Goal: Task Accomplishment & Management: Manage account settings

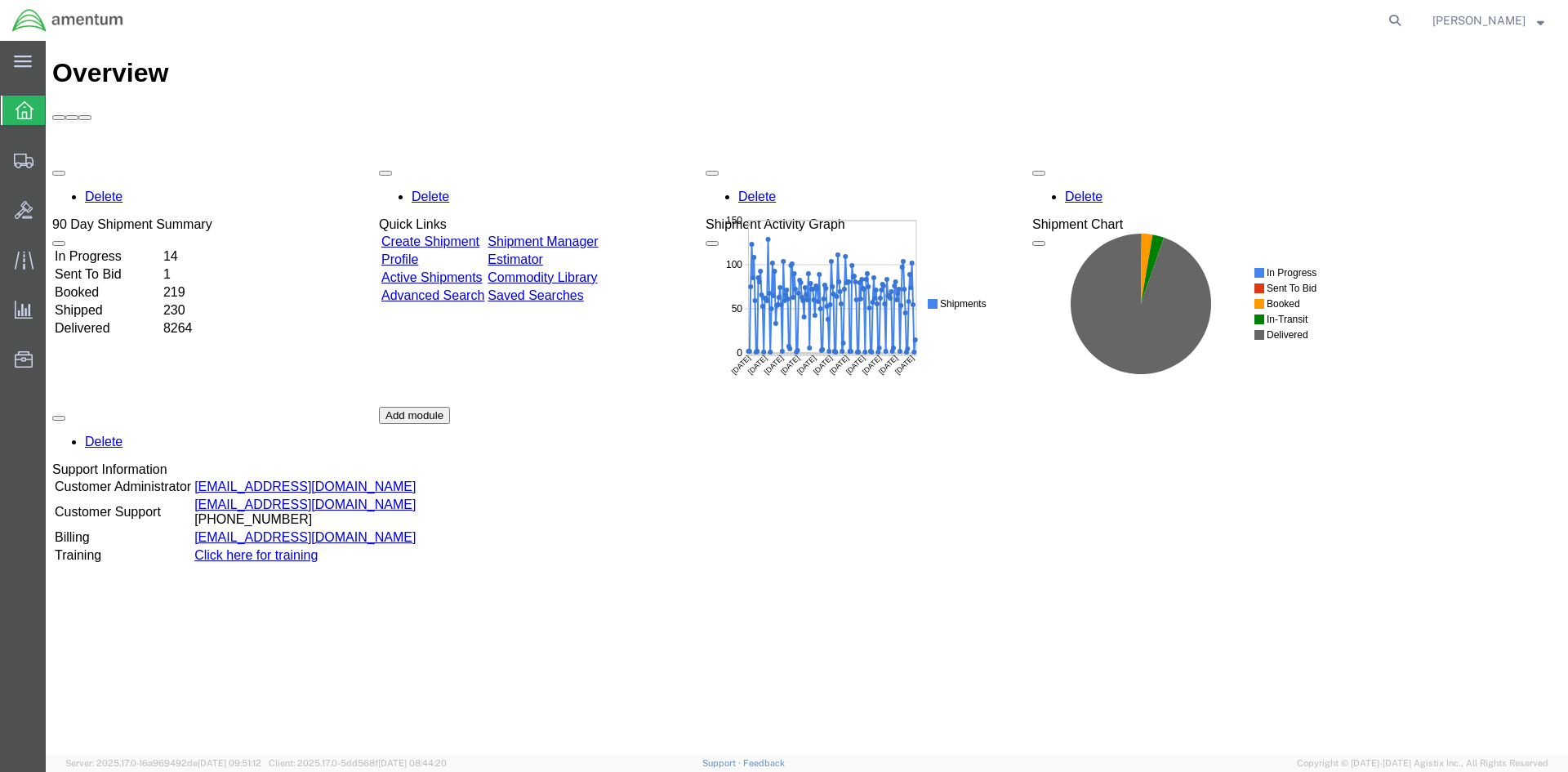
click at [566, 234] on link "Shipment Manager" at bounding box center [542, 241] width 110 height 14
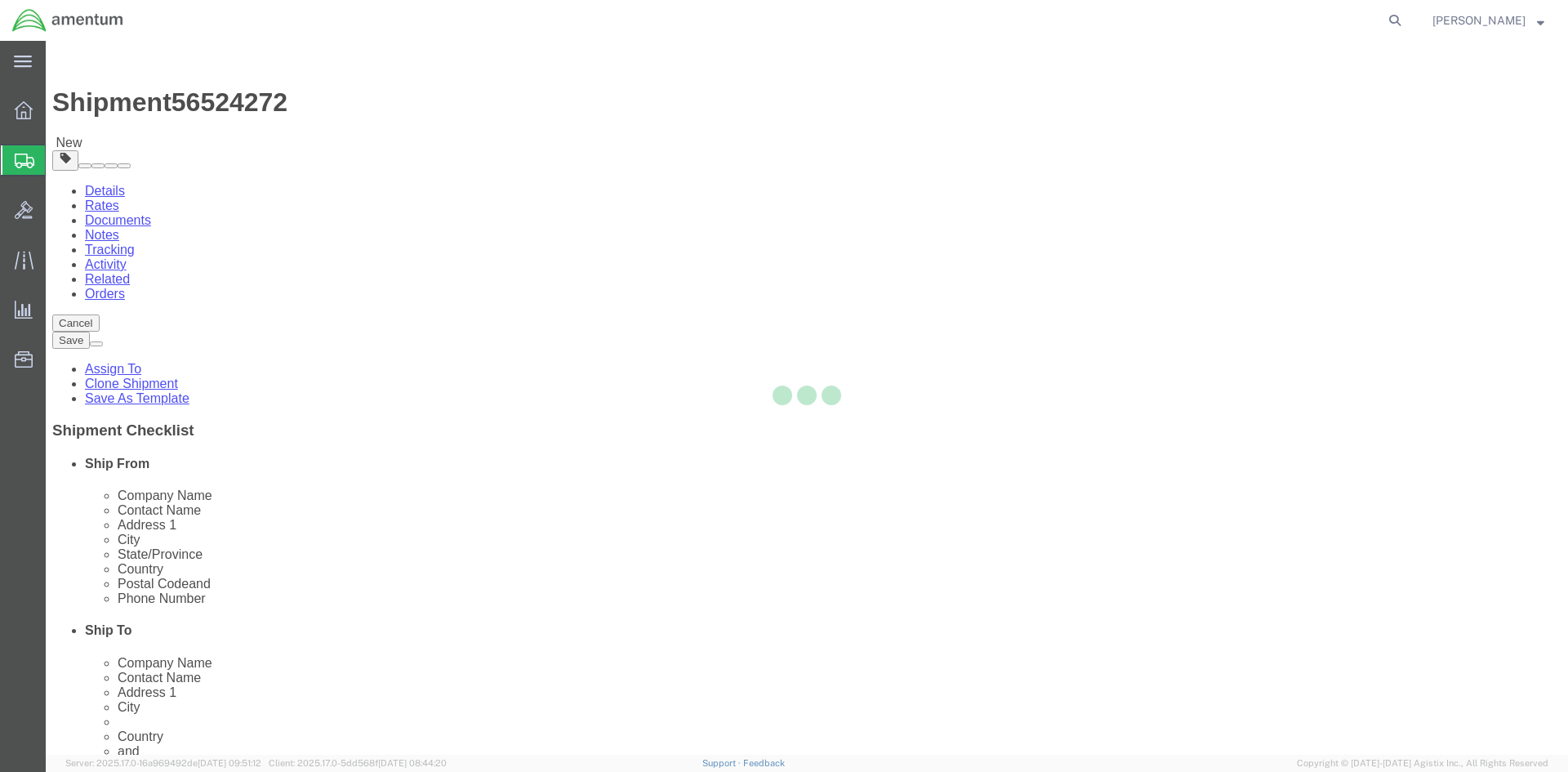
select select "42668"
select select "60371"
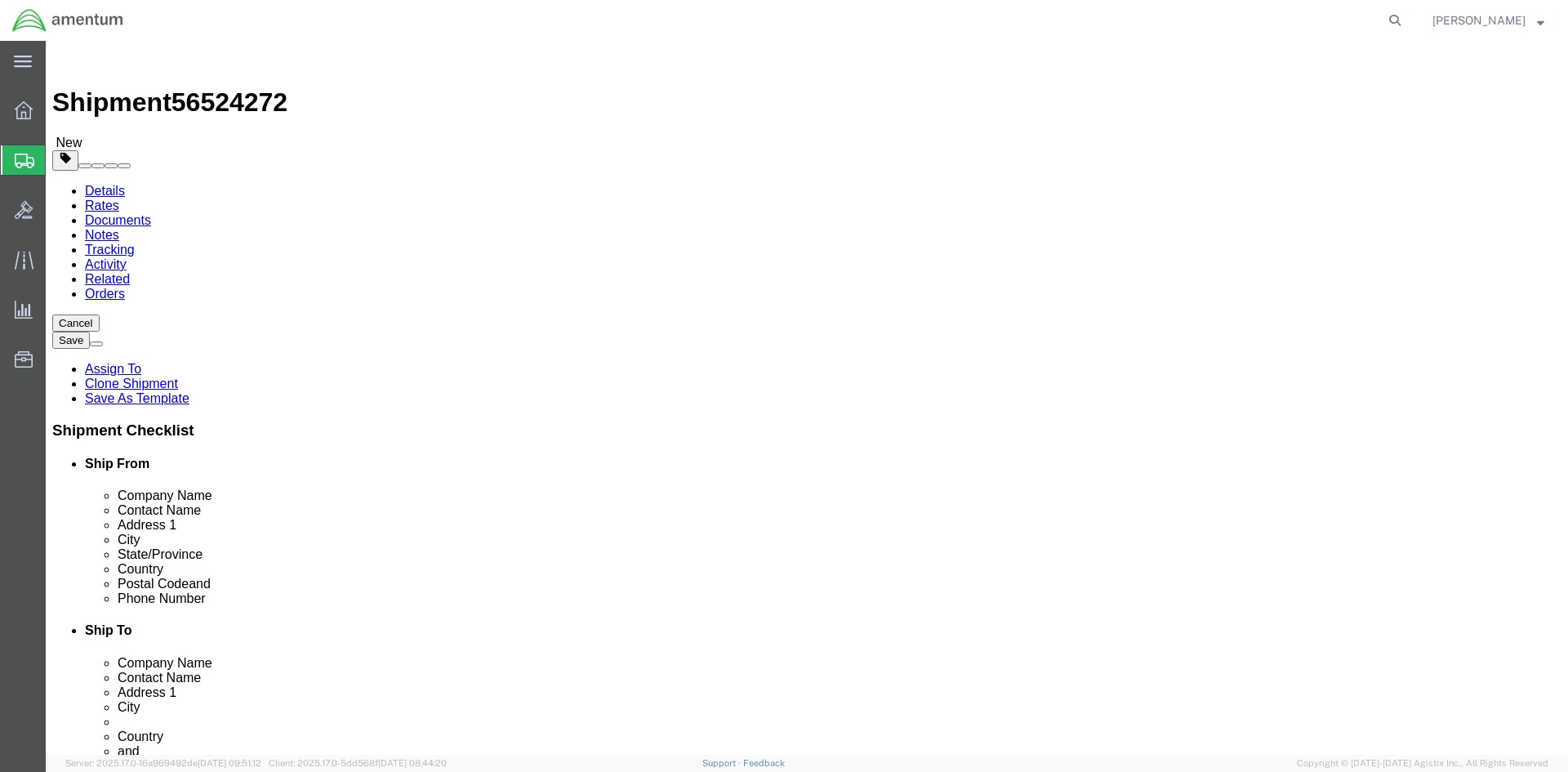
click link "Special Services"
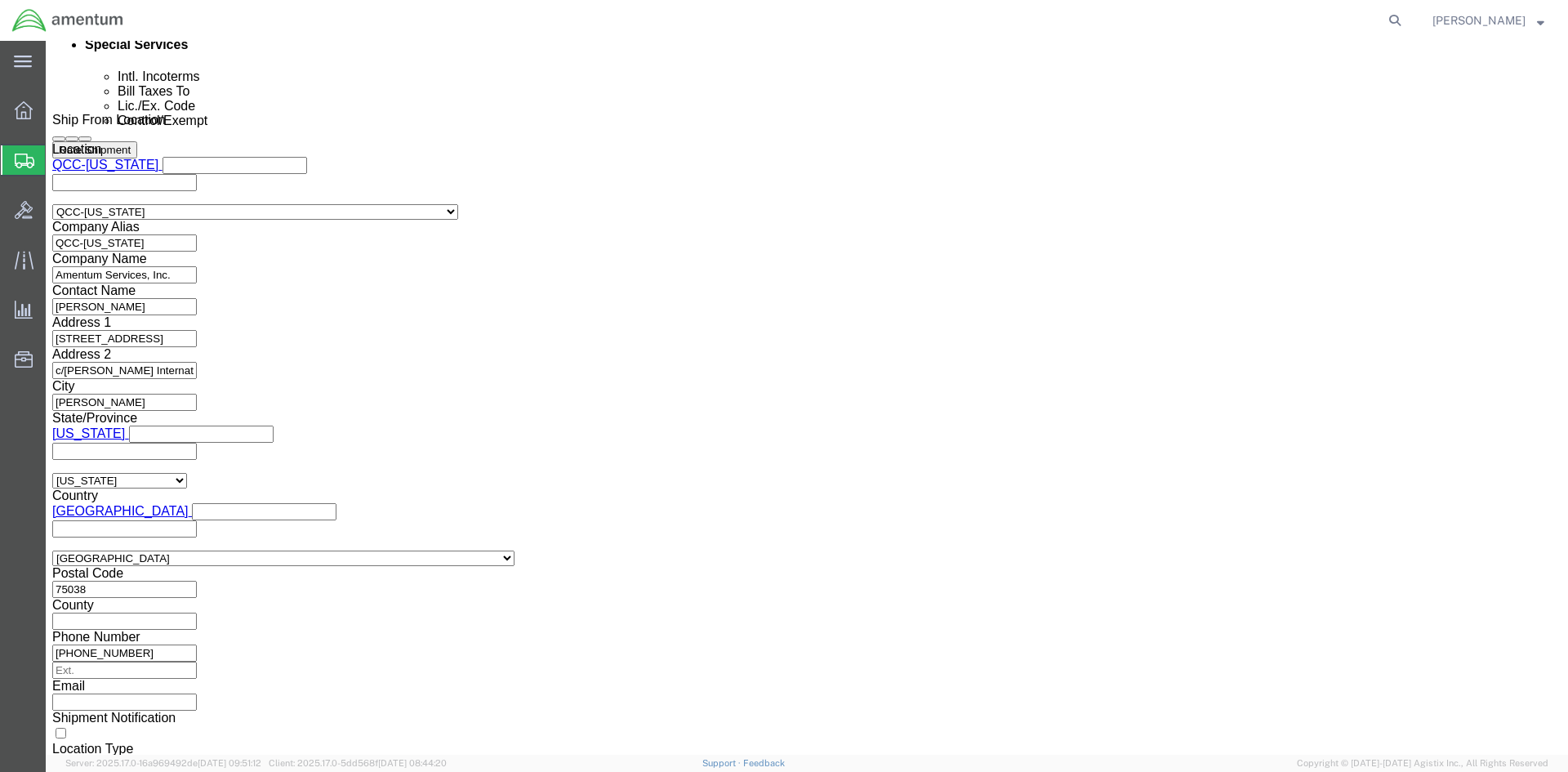
scroll to position [1143, 0]
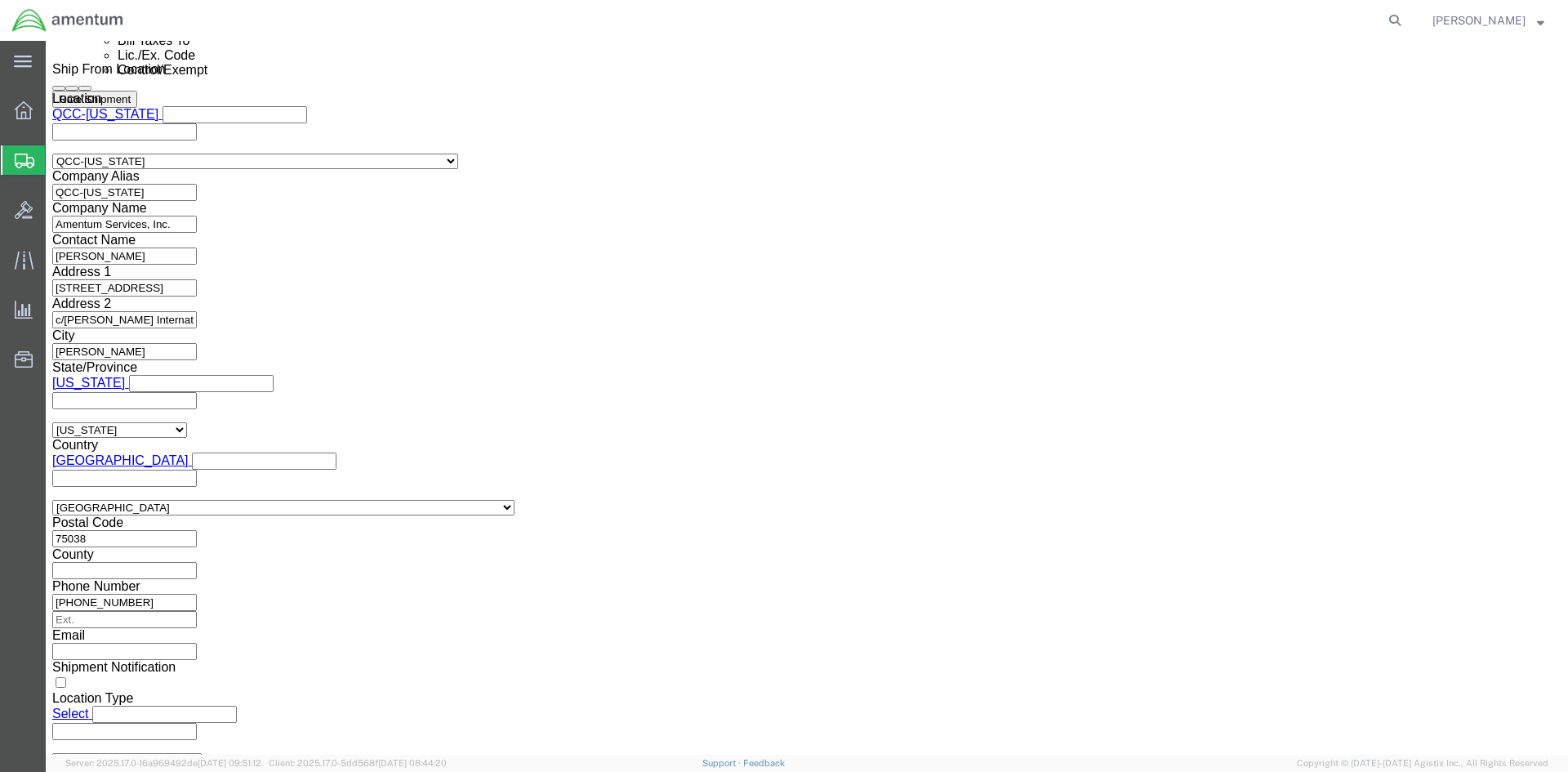
drag, startPoint x: 820, startPoint y: 447, endPoint x: 824, endPoint y: 456, distance: 9.8
click select "Select AES-Direct EEI Carrier File EEI EEI Exempt"
select select "EXEM"
click select "Select AES-Direct EEI Carrier File EEI EEI Exempt"
drag, startPoint x: 874, startPoint y: 475, endPoint x: 733, endPoint y: 469, distance: 141.1
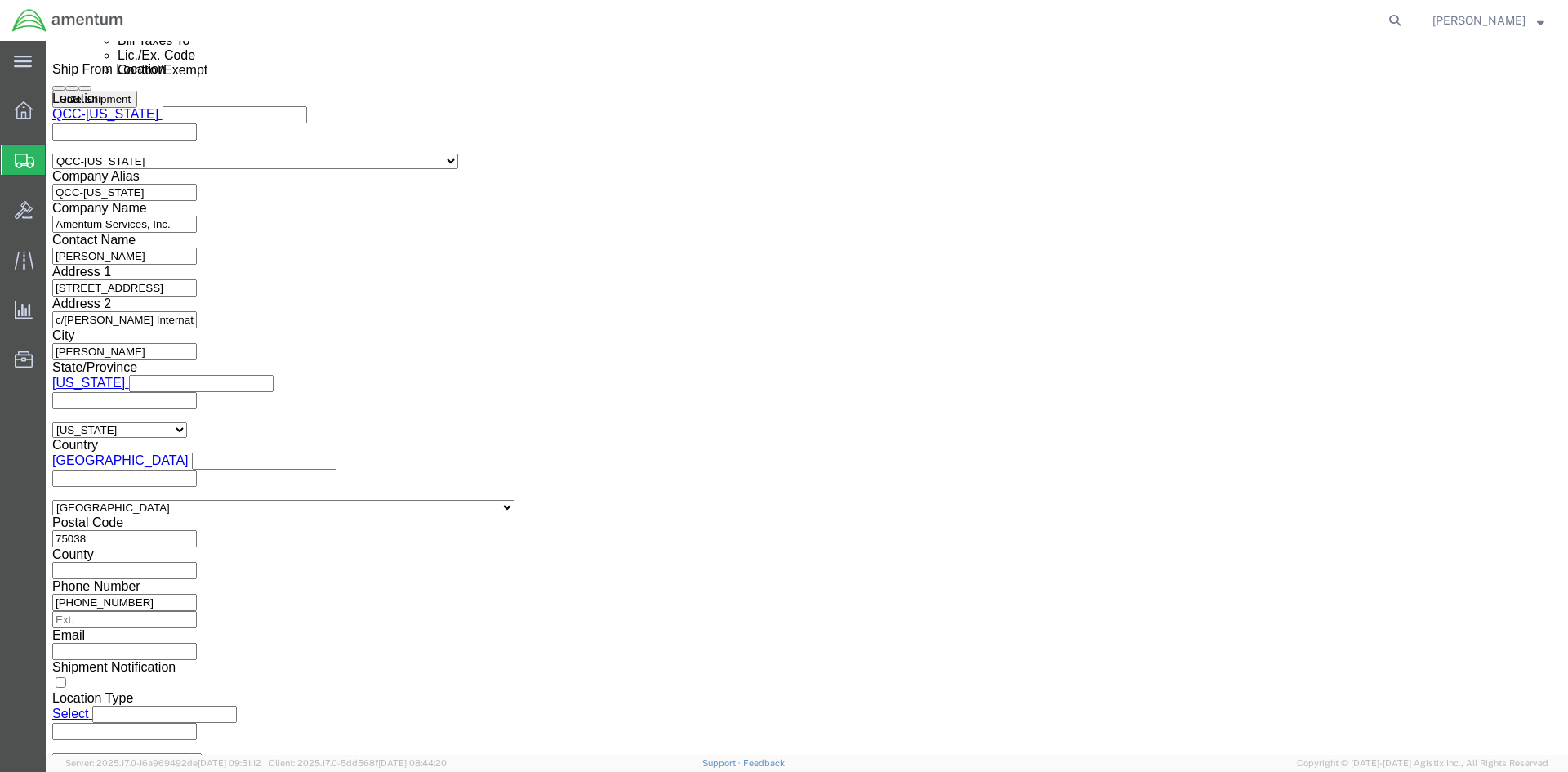
click div "ITN Number 30.37(A)"
drag, startPoint x: 236, startPoint y: 449, endPoint x: 237, endPoint y: 458, distance: 9.1
click select "Select ATF BIS DEA EPA FDA FTR ITAR OFAC Other (OPA)"
select select "FTR"
click select "Select ATF BIS DEA EPA FDA FTR ITAR OFAC Other (OPA)"
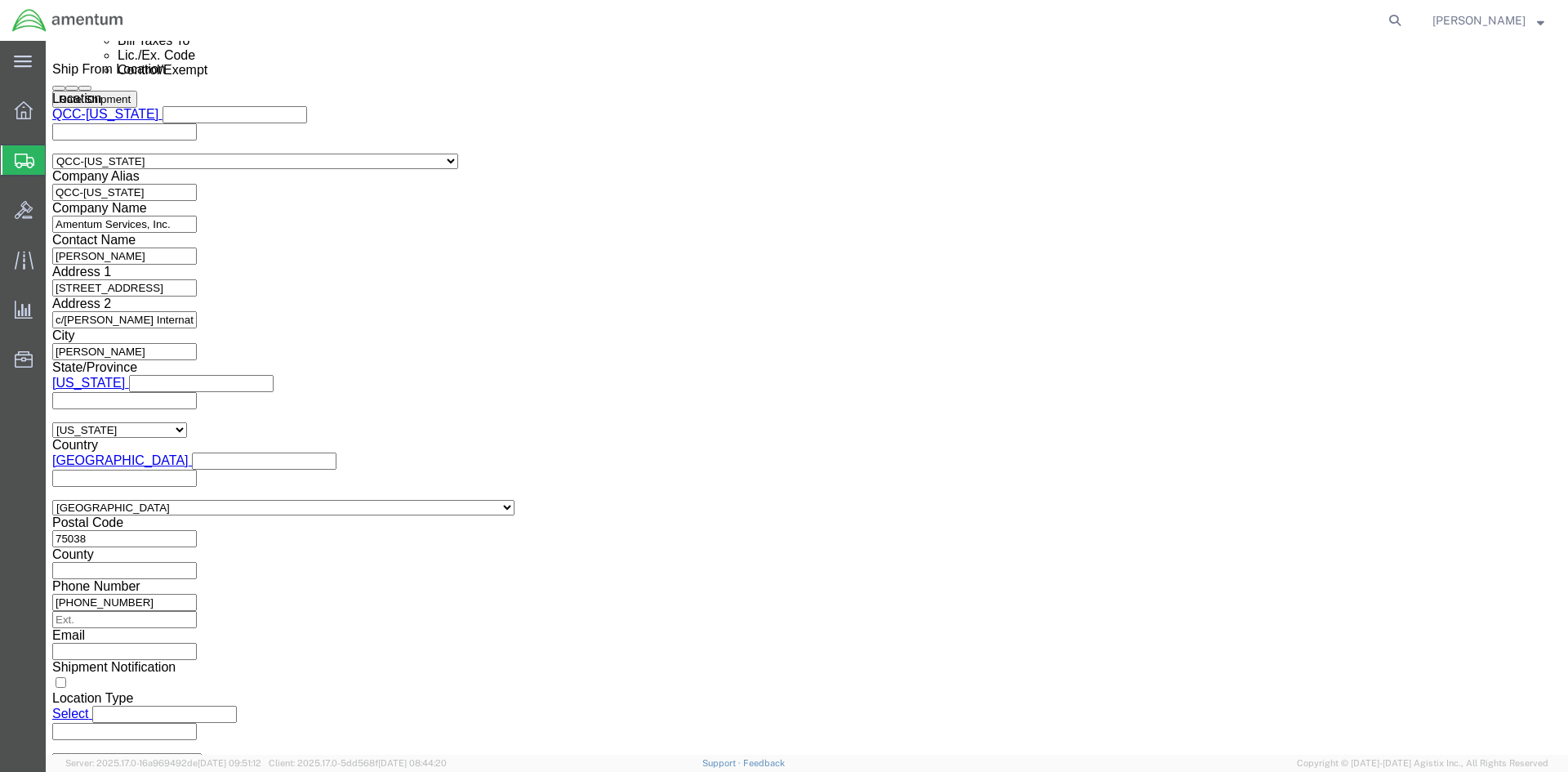
click select "Select 30.2(d)(2) 30.36 30.37(a) 30.37(f) 30.37(g) 30.37(h) 30.37(i) 30.37(j) 3…"
select select "30.37(a)"
click select "Select 30.2(d)(2) 30.36 30.37(a) 30.37(f) 30.37(g) 30.37(h) 30.37(i) 30.37(j) 3…"
click button "Rate Shipment"
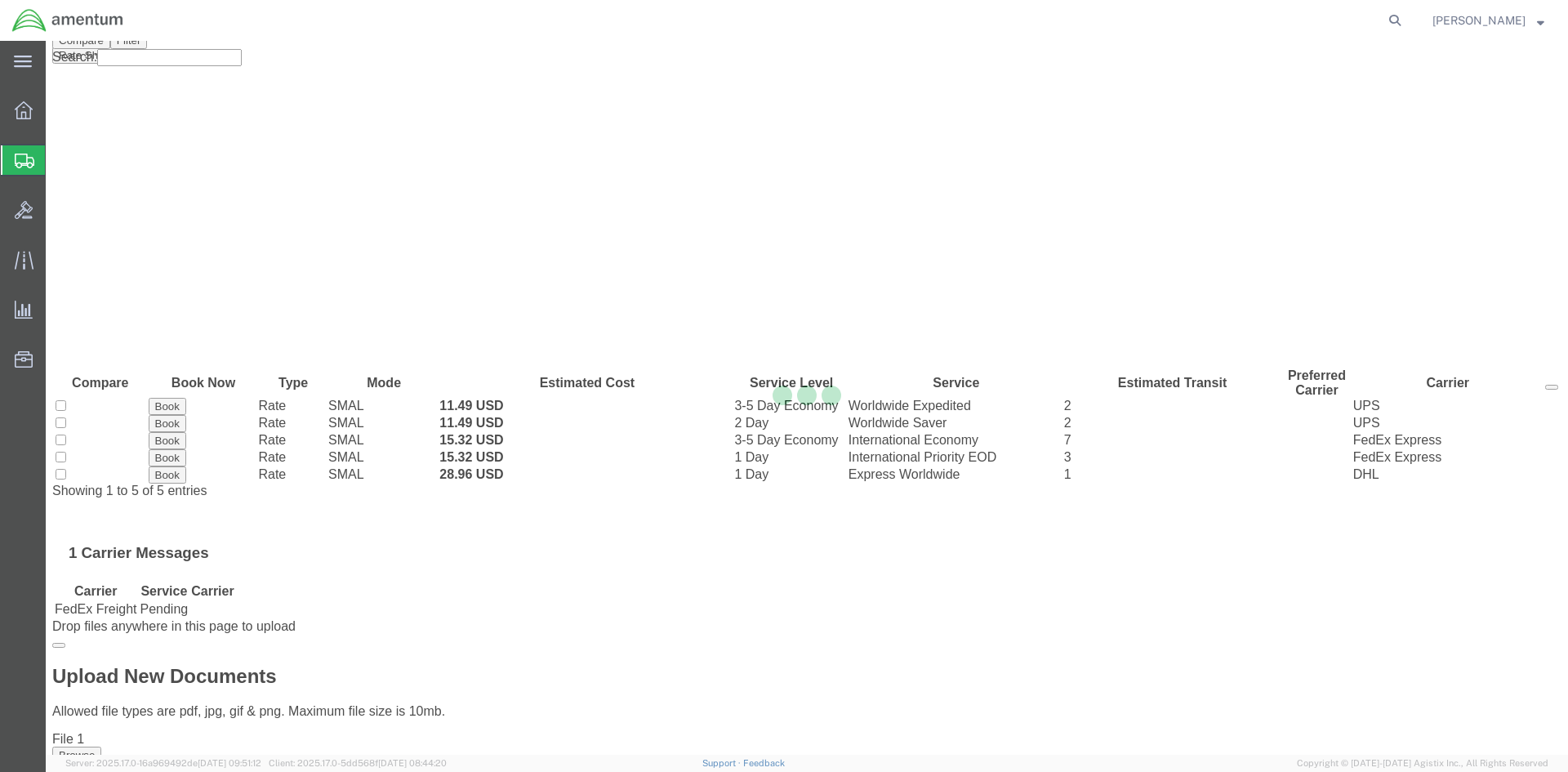
scroll to position [0, 0]
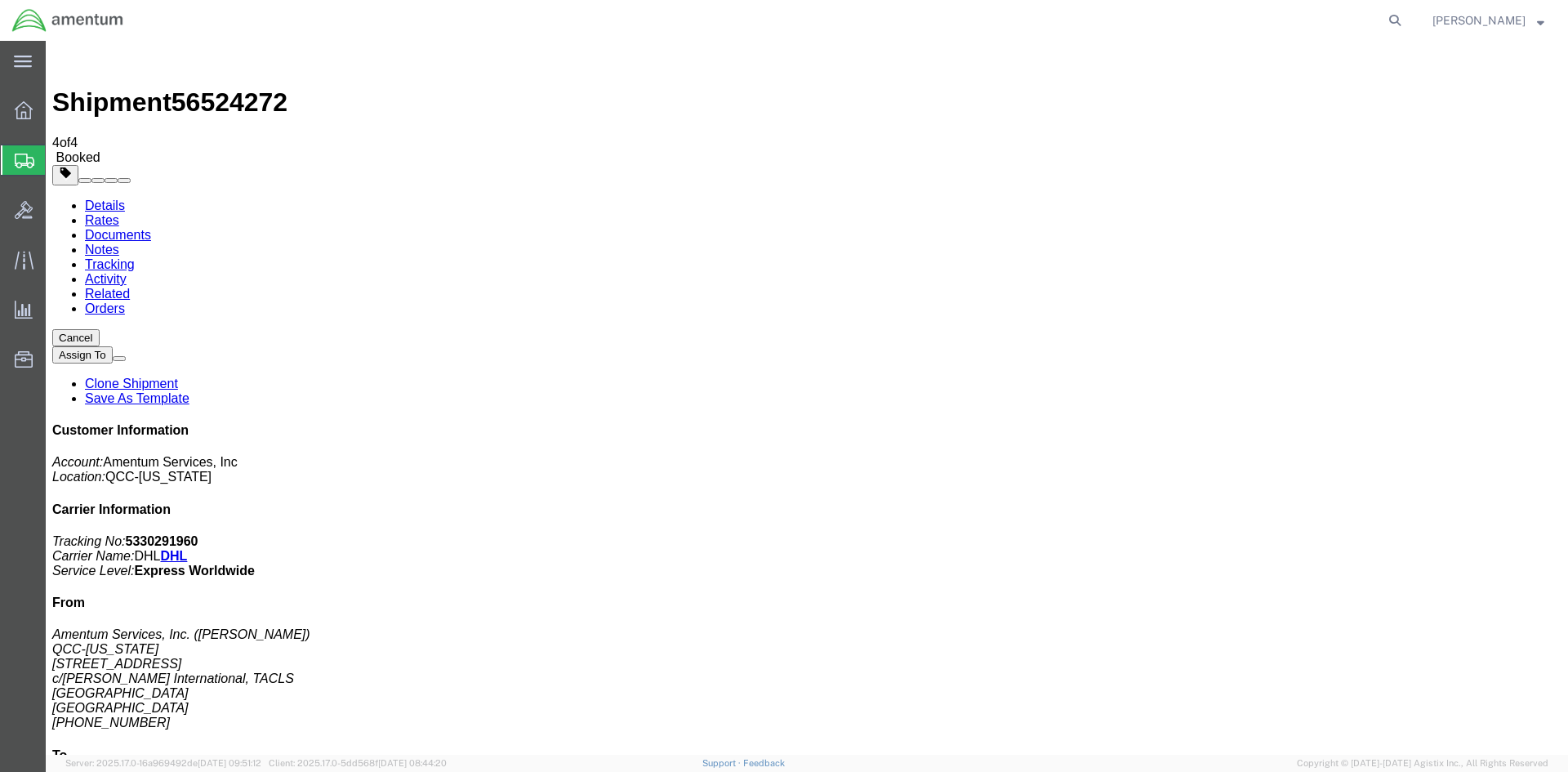
click at [57, 111] on span "Overview" at bounding box center [51, 110] width 12 height 32
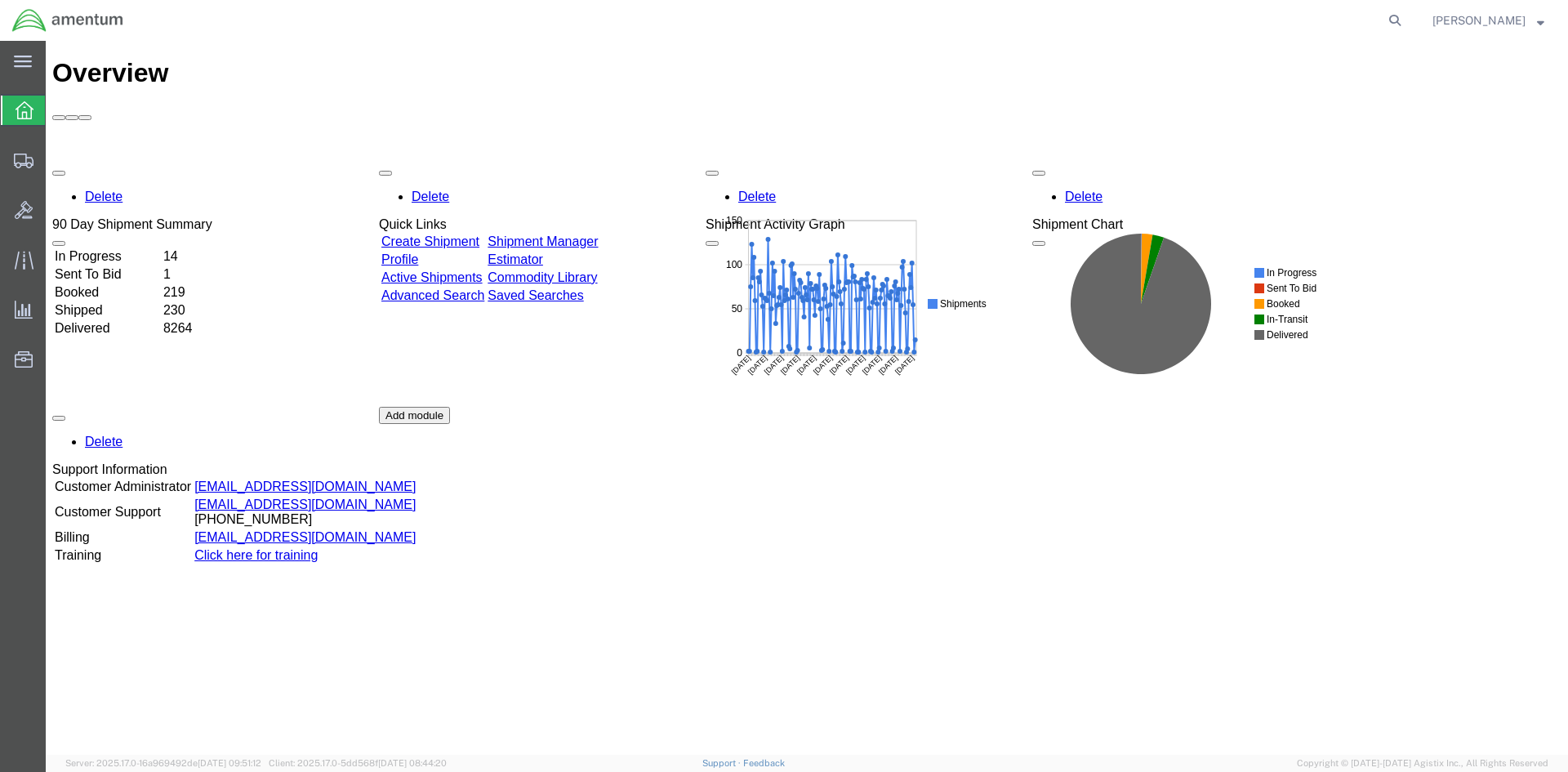
click at [598, 234] on link "Shipment Manager" at bounding box center [542, 241] width 110 height 14
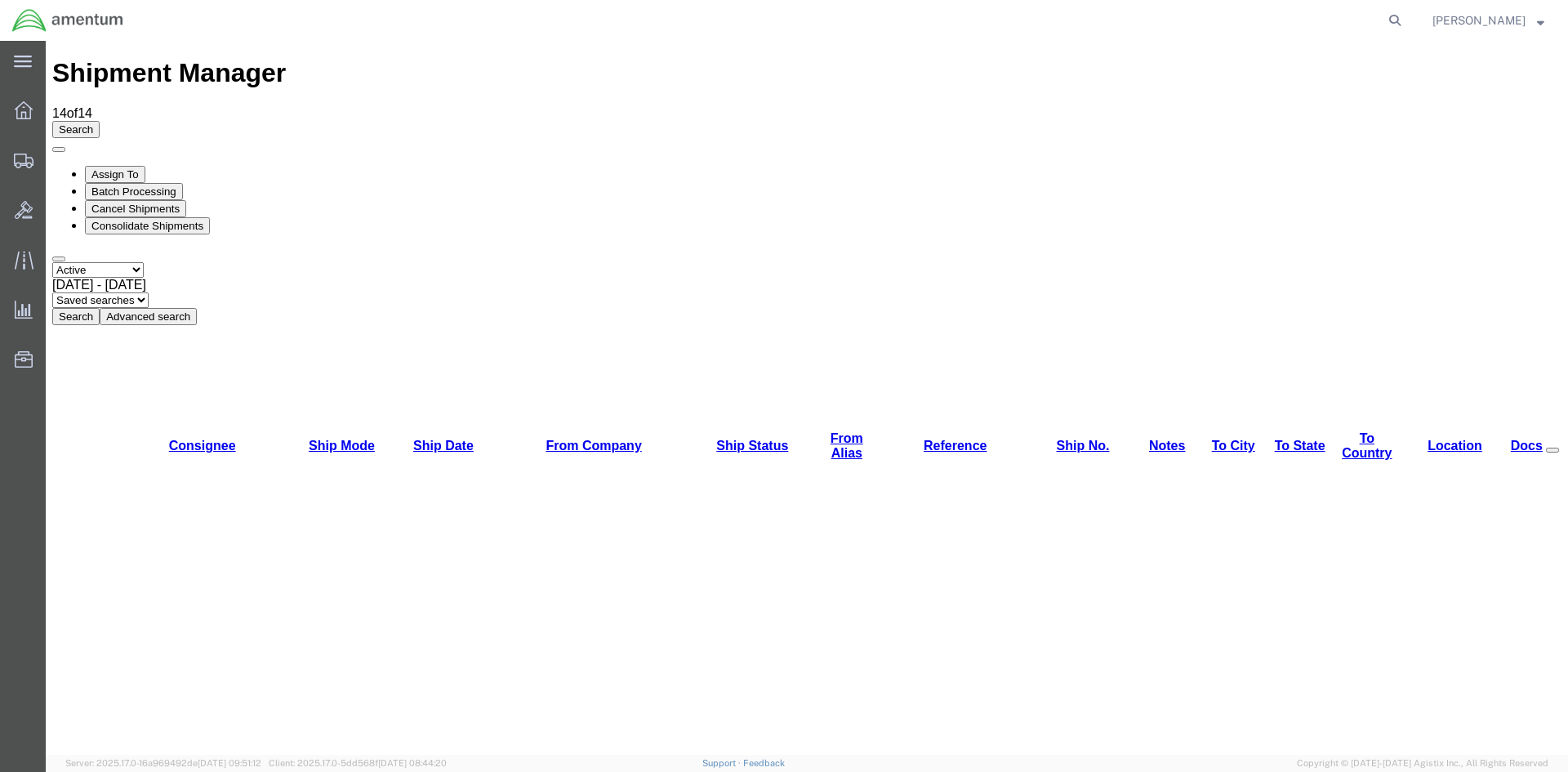
drag, startPoint x: 492, startPoint y: 111, endPoint x: 108, endPoint y: 112, distance: 384.0
click at [100, 308] on button "Search" at bounding box center [76, 316] width 47 height 17
drag, startPoint x: 1013, startPoint y: 185, endPoint x: 826, endPoint y: 176, distance: 187.2
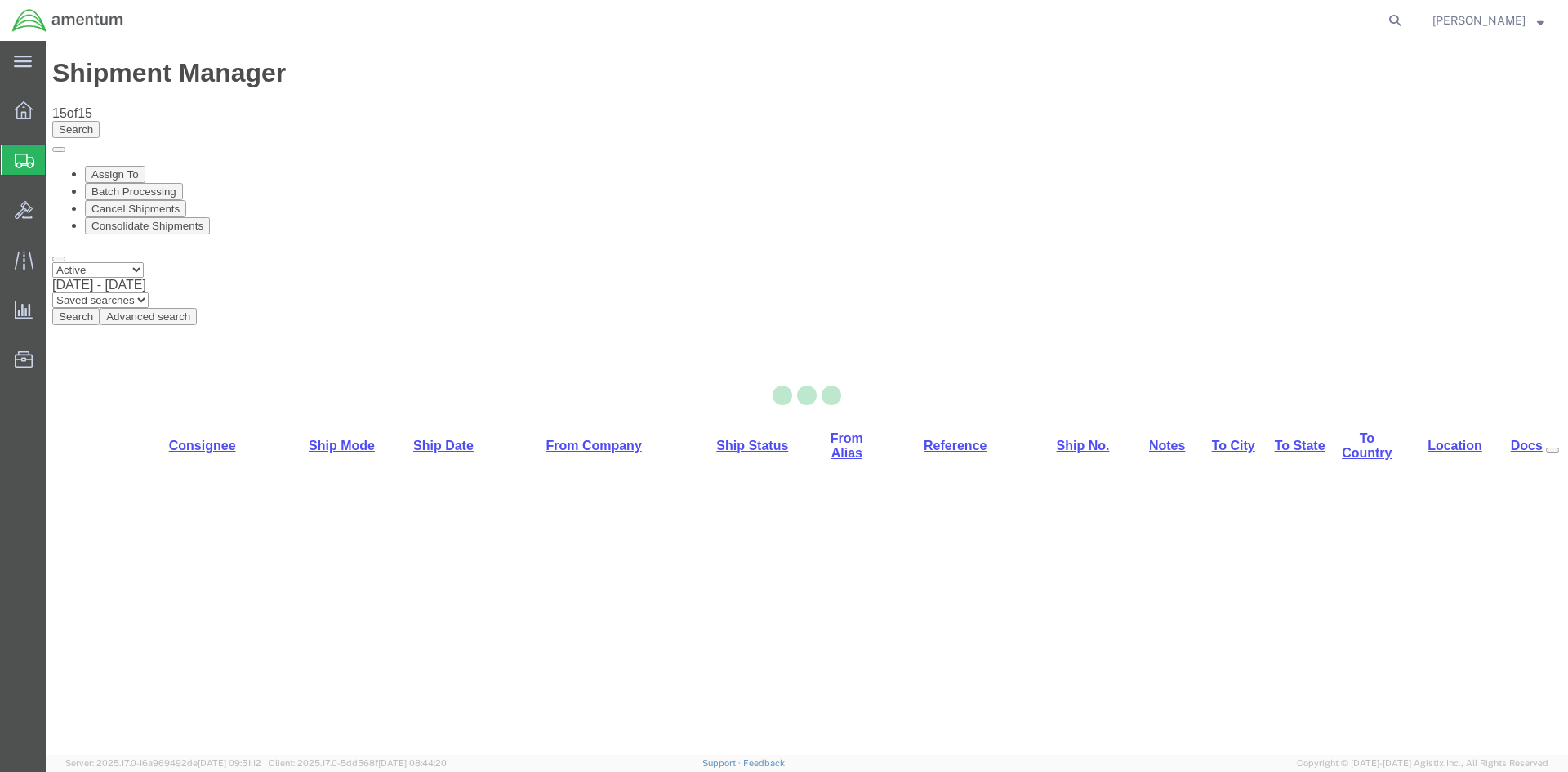
select select "42668"
select select "42679"
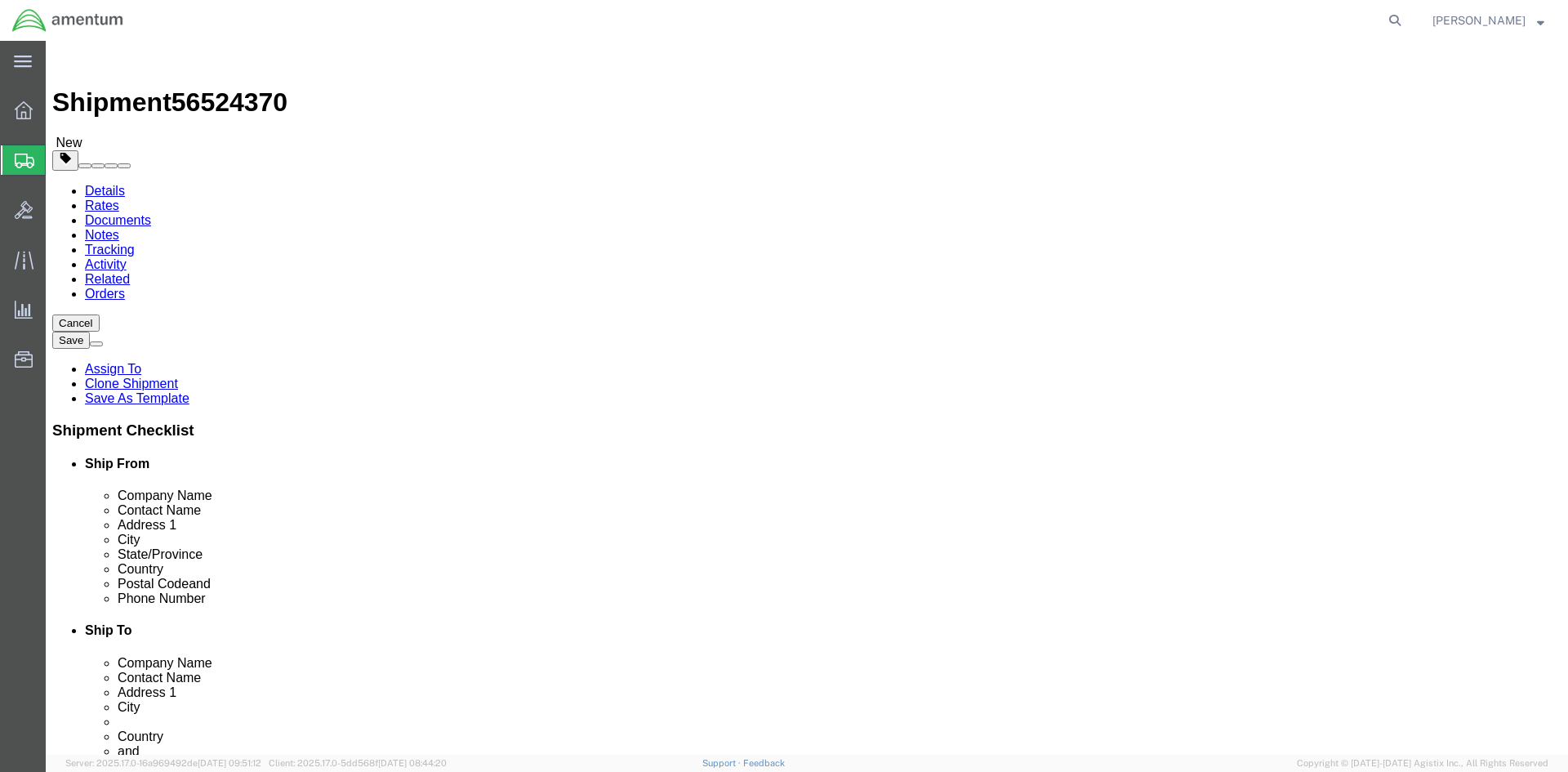
drag, startPoint x: 351, startPoint y: 117, endPoint x: 517, endPoint y: 192, distance: 182.2
click link "Special Services"
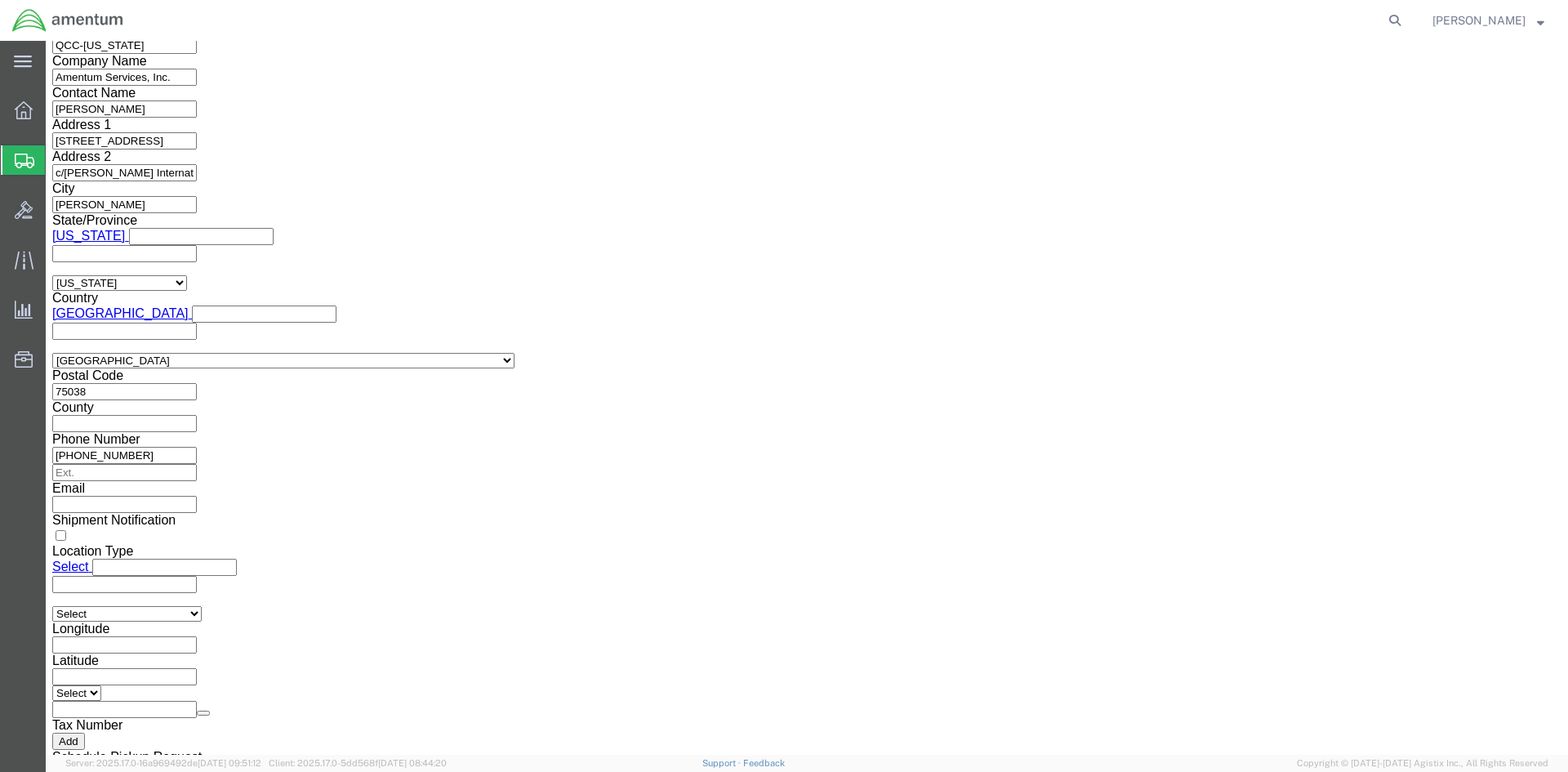
scroll to position [1307, 0]
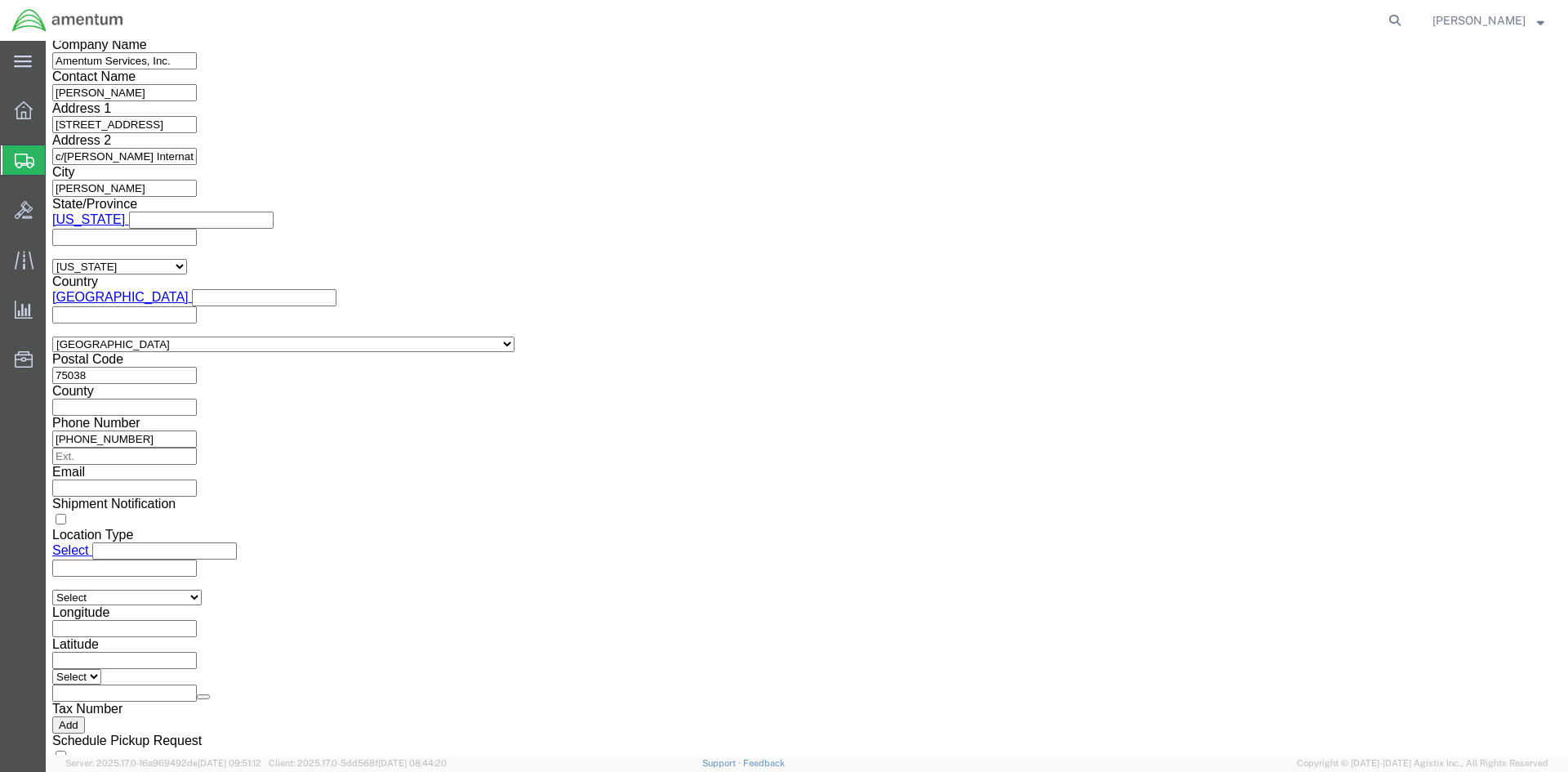
click select "Select AES-Direct EEI Carrier File EEI EEI Exempt"
select select "EXEM"
click select "Select AES-Direct EEI Carrier File EEI EEI Exempt"
drag, startPoint x: 862, startPoint y: 315, endPoint x: 774, endPoint y: 305, distance: 88.6
click div "ITN Number 30.37(A)"
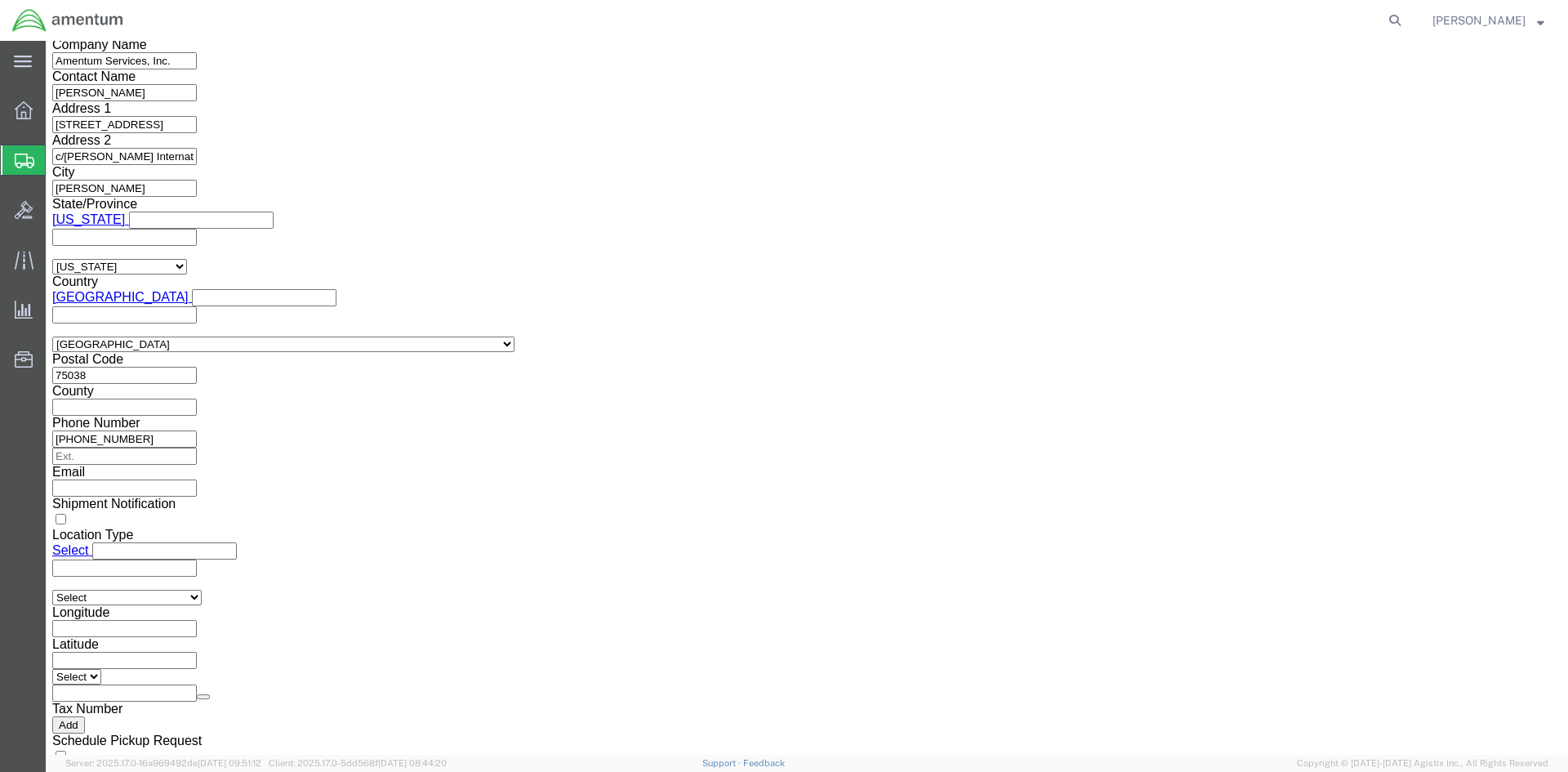
click select "Select ATF BIS DEA EPA FDA FTR ITAR OFAC Other (OPA)"
select select "FTR"
click select "Select ATF BIS DEA EPA FDA FTR ITAR OFAC Other (OPA)"
click select "Select 30.2(d)(2) 30.36 30.37(a) 30.37(f) 30.37(g) 30.37(h) 30.37(i) 30.37(j) 3…"
select select "30.37(a)"
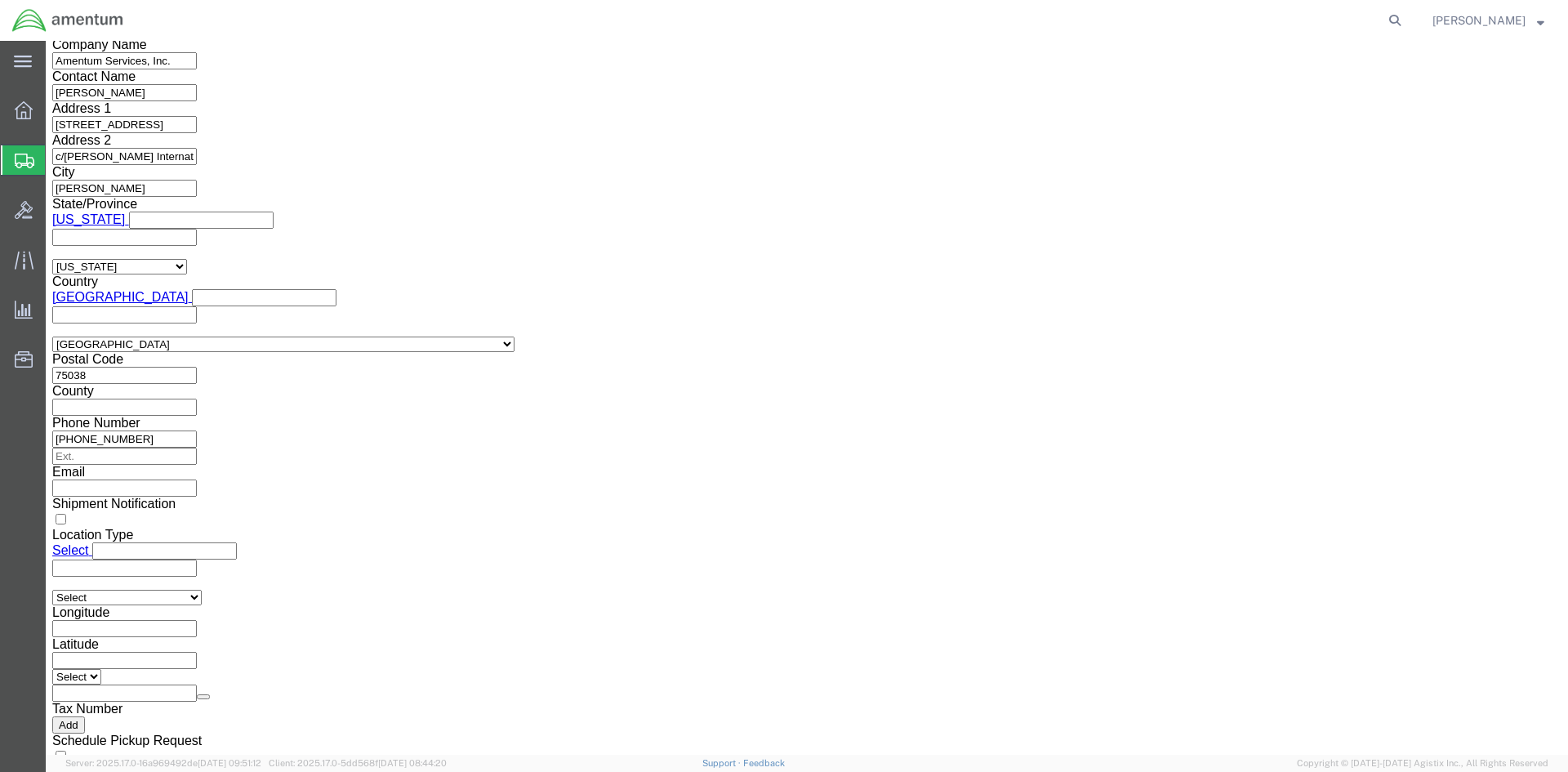
click select "Select 30.2(d)(2) 30.36 30.37(a) 30.37(f) 30.37(g) 30.37(h) 30.37(i) 30.37(j) 3…"
click button "Rate Shipment"
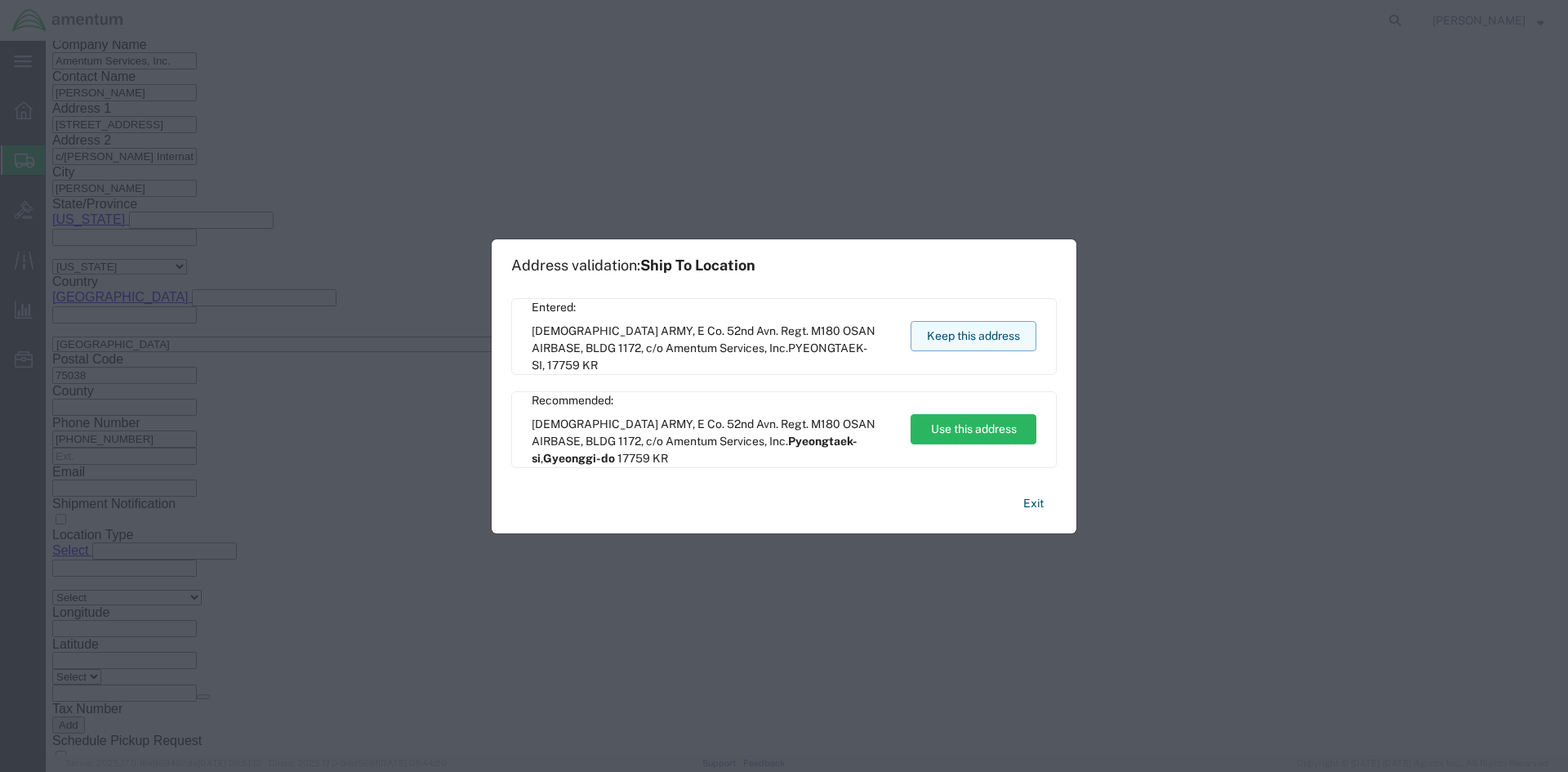
click at [974, 331] on button "Keep this address" at bounding box center [973, 336] width 126 height 30
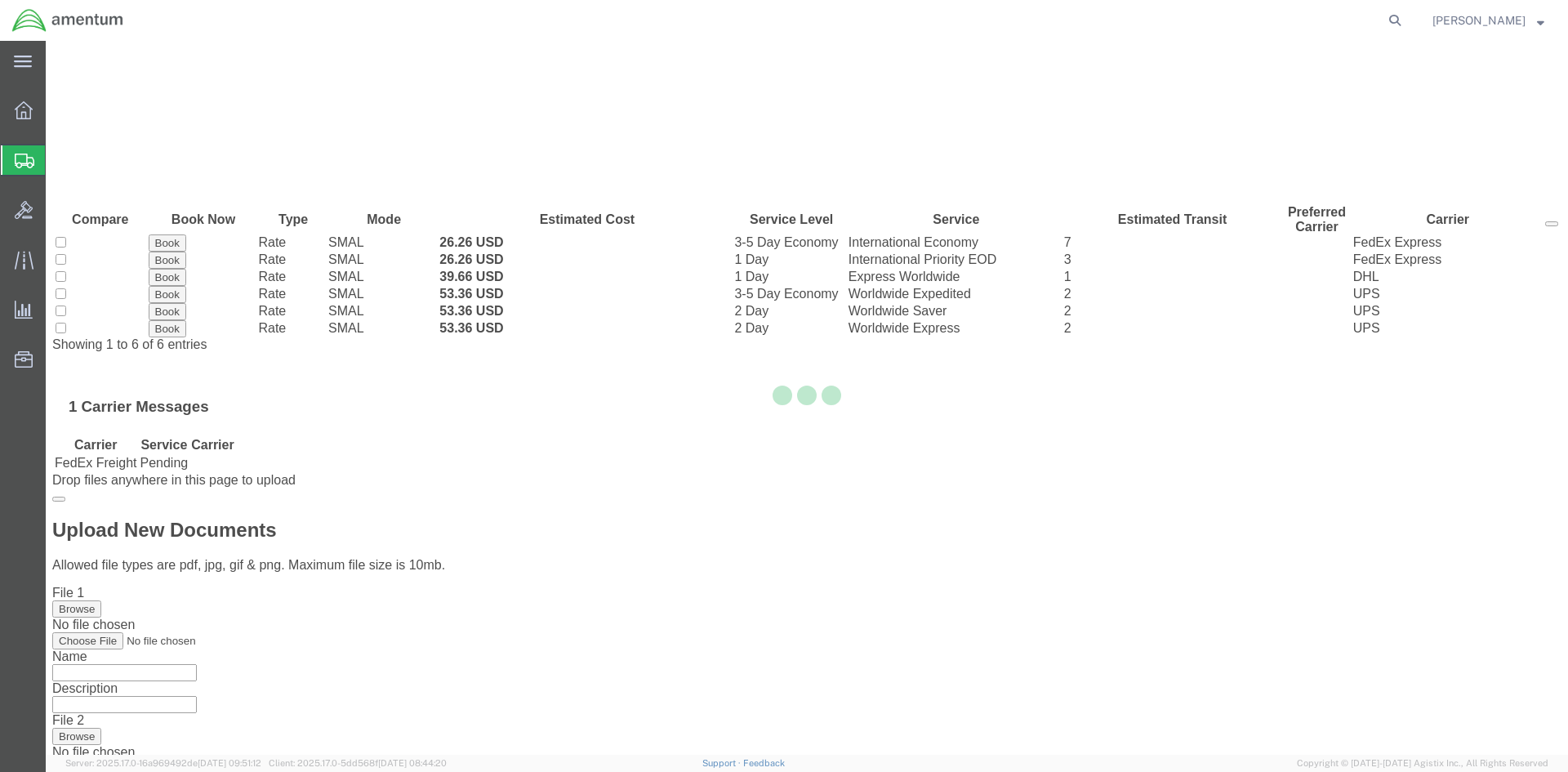
scroll to position [0, 0]
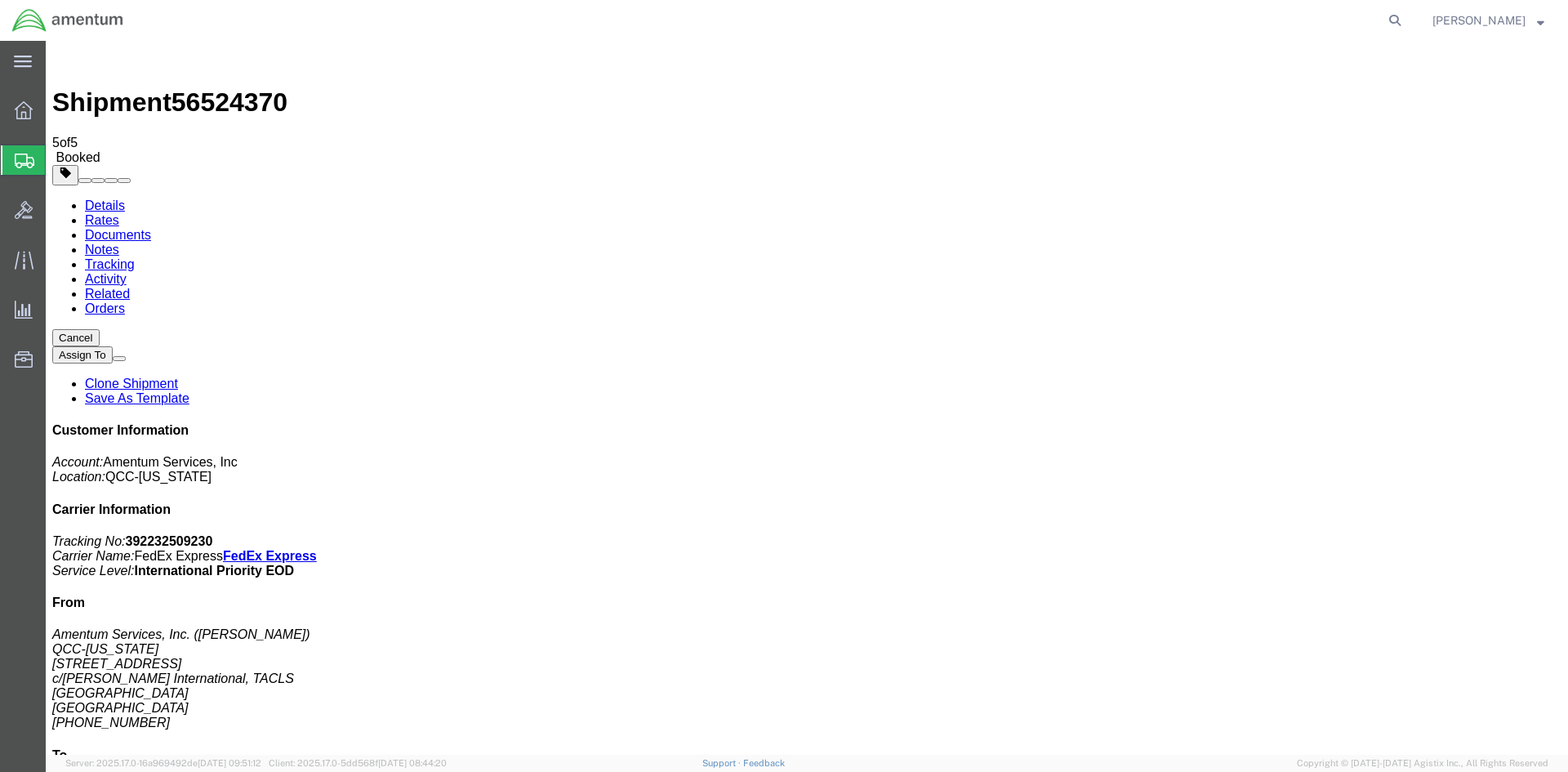
drag, startPoint x: 688, startPoint y: 355, endPoint x: 102, endPoint y: 327, distance: 586.7
drag, startPoint x: 63, startPoint y: 105, endPoint x: 27, endPoint y: 110, distance: 36.3
click at [57, 105] on span "Overview" at bounding box center [51, 110] width 12 height 32
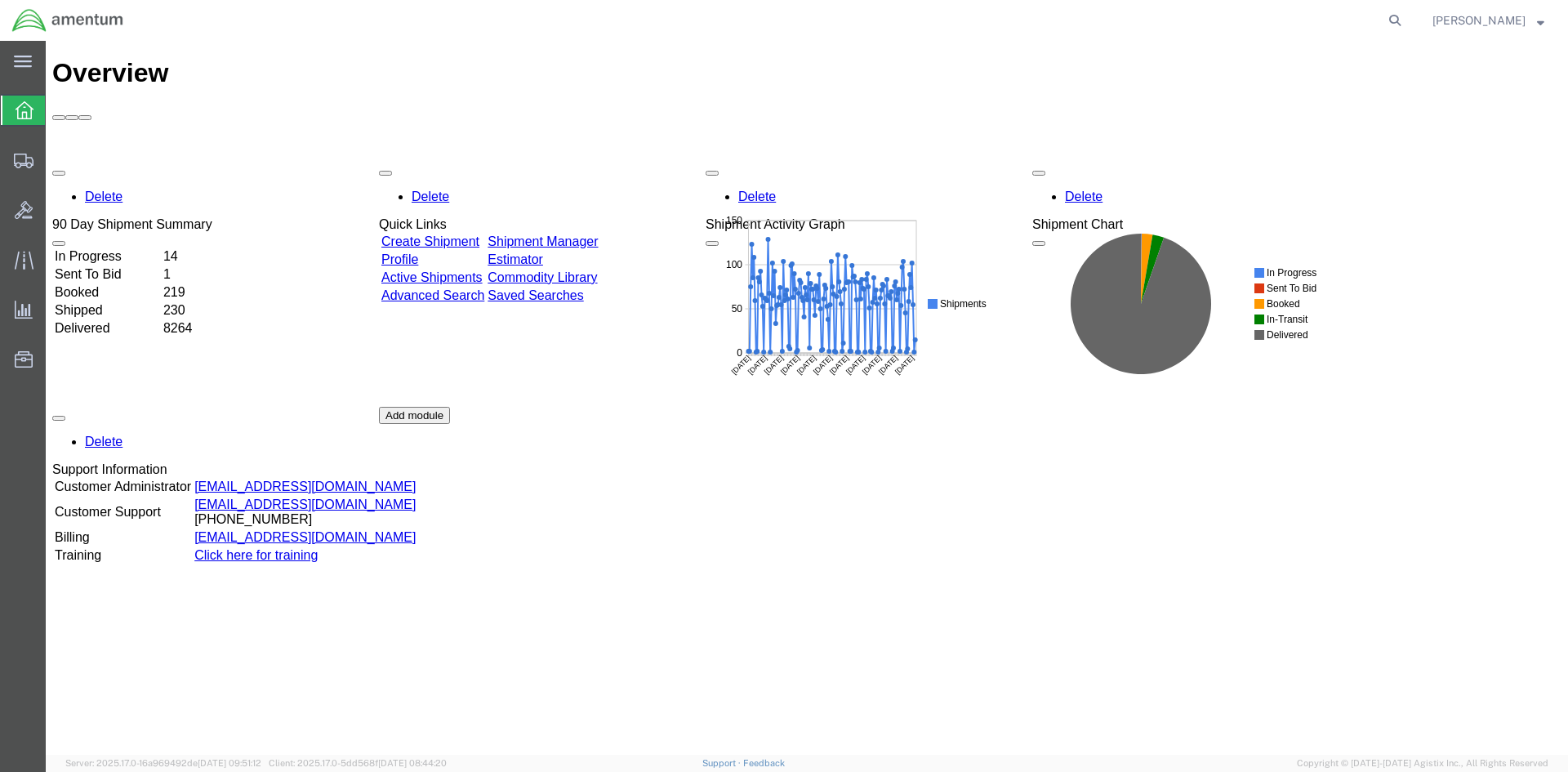
drag, startPoint x: 576, startPoint y: 152, endPoint x: 558, endPoint y: 152, distance: 18.0
click at [576, 234] on link "Shipment Manager" at bounding box center [542, 241] width 110 height 14
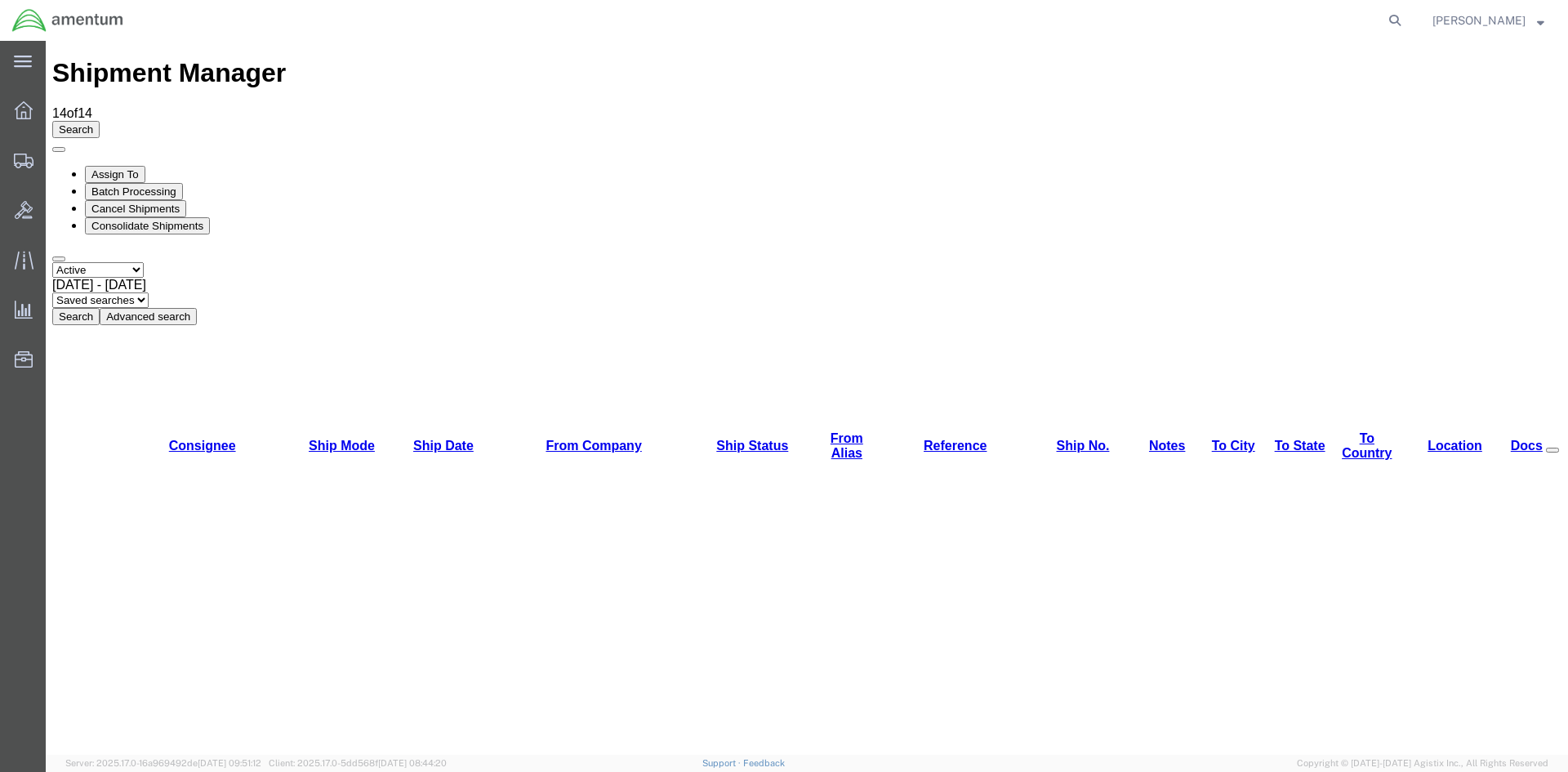
click at [100, 308] on button "Search" at bounding box center [76, 316] width 47 height 17
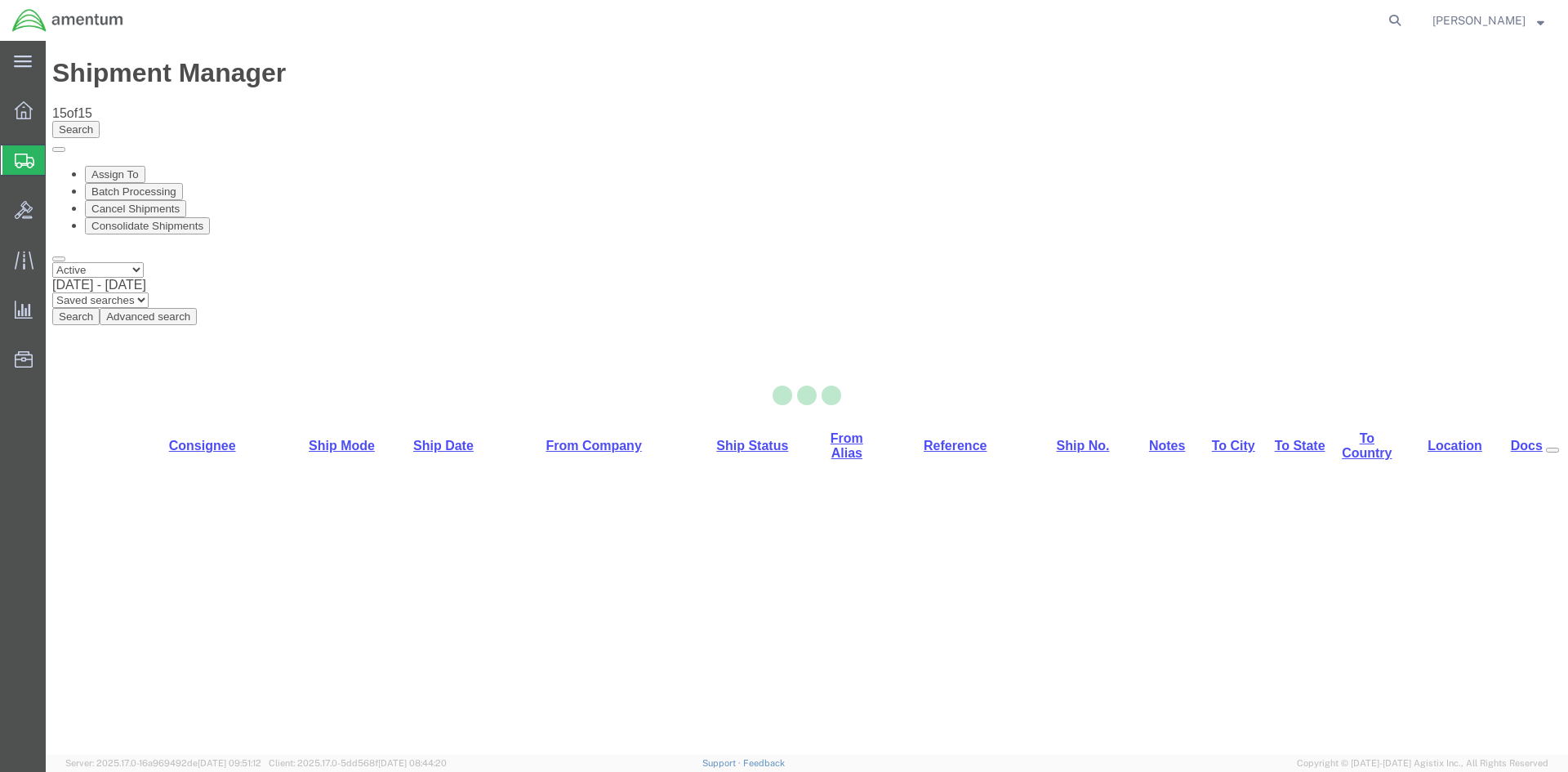
select select "42668"
select select "42682"
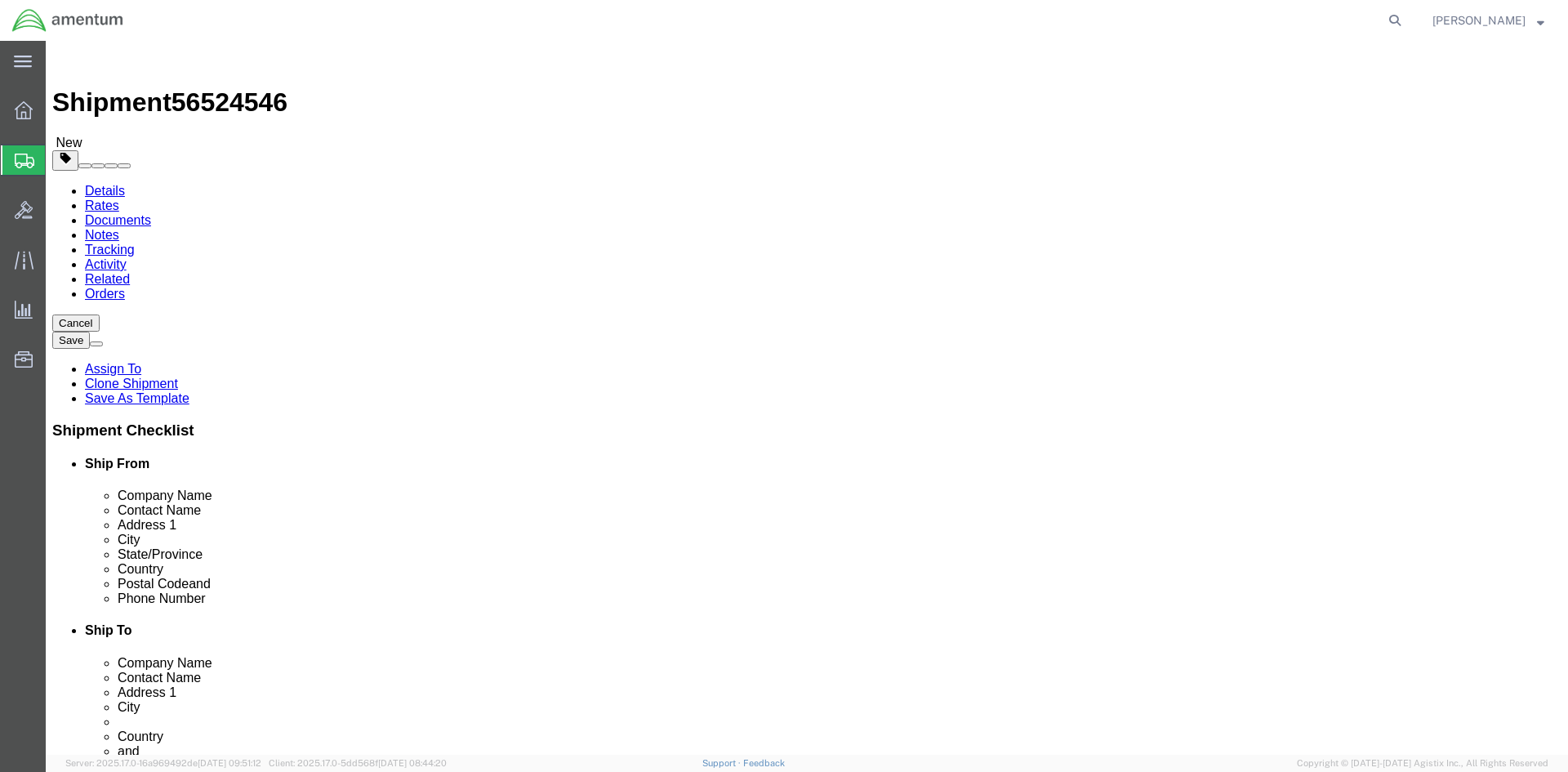
click icon
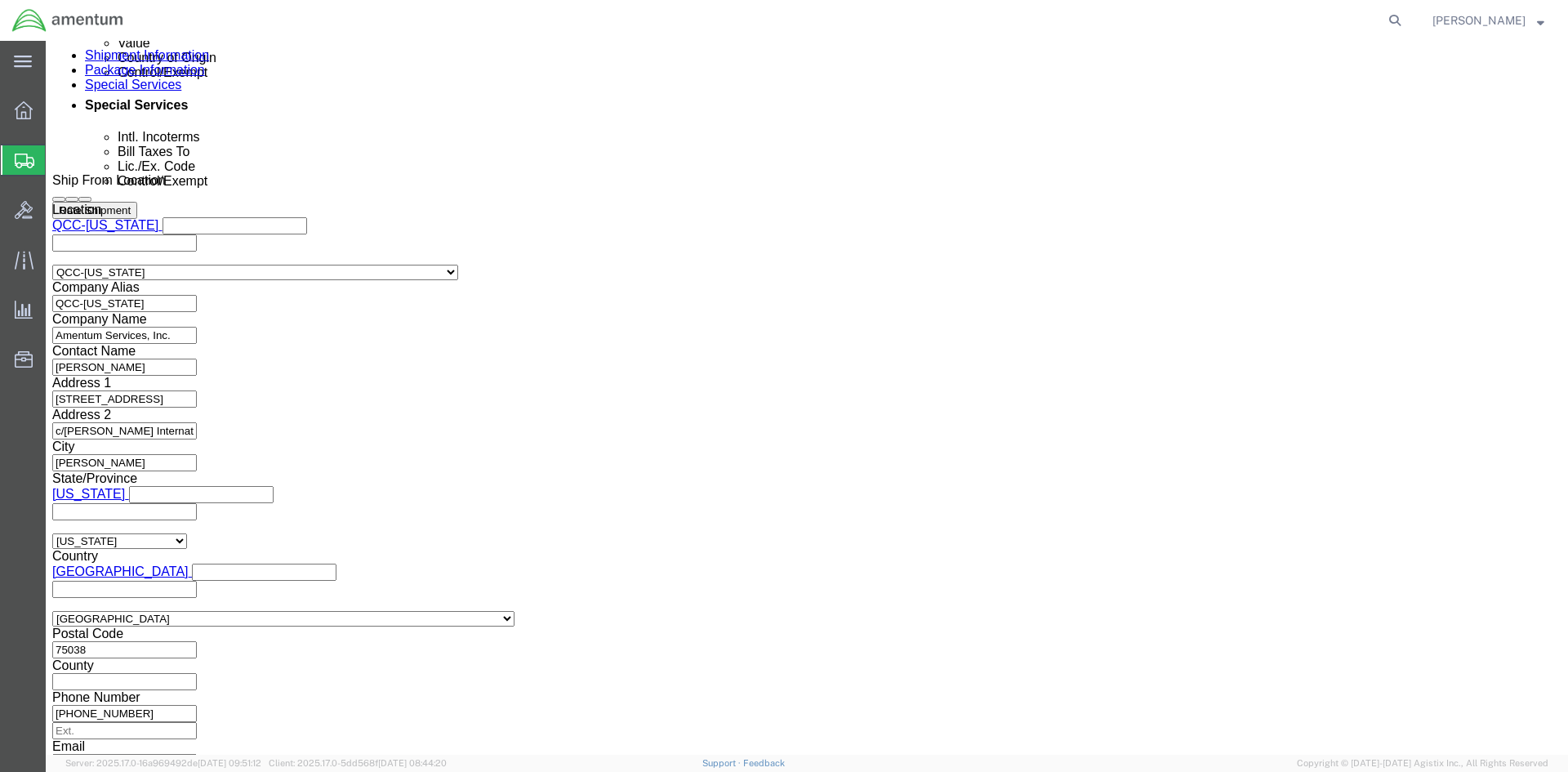
scroll to position [1143, 0]
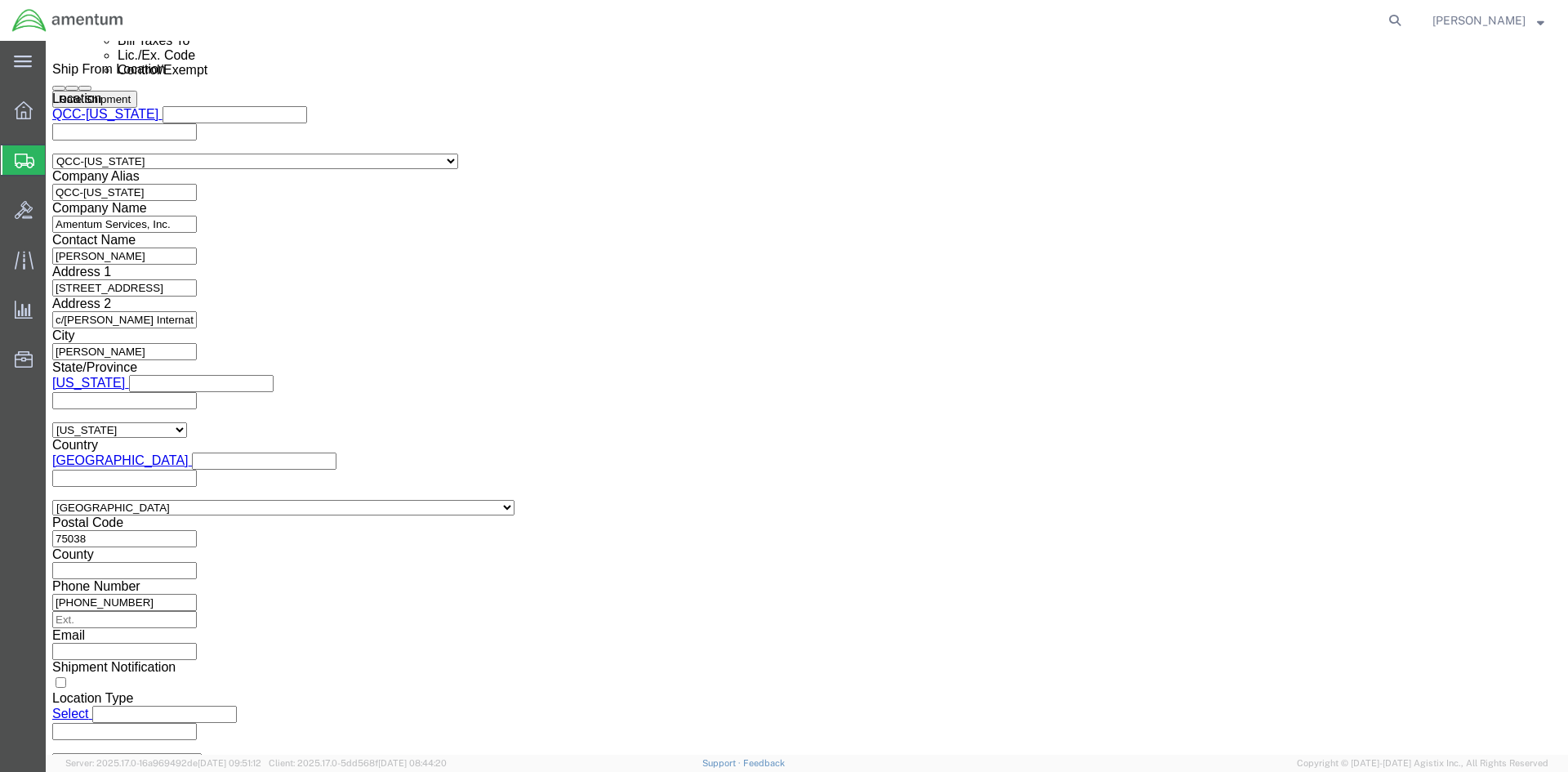
click select "Select AES-Direct EEI Carrier File EEI EEI Exempt"
select select "AESD"
click select "Select AES-Direct EEI Carrier File EEI EEI Exempt"
click button "Rate Shipment"
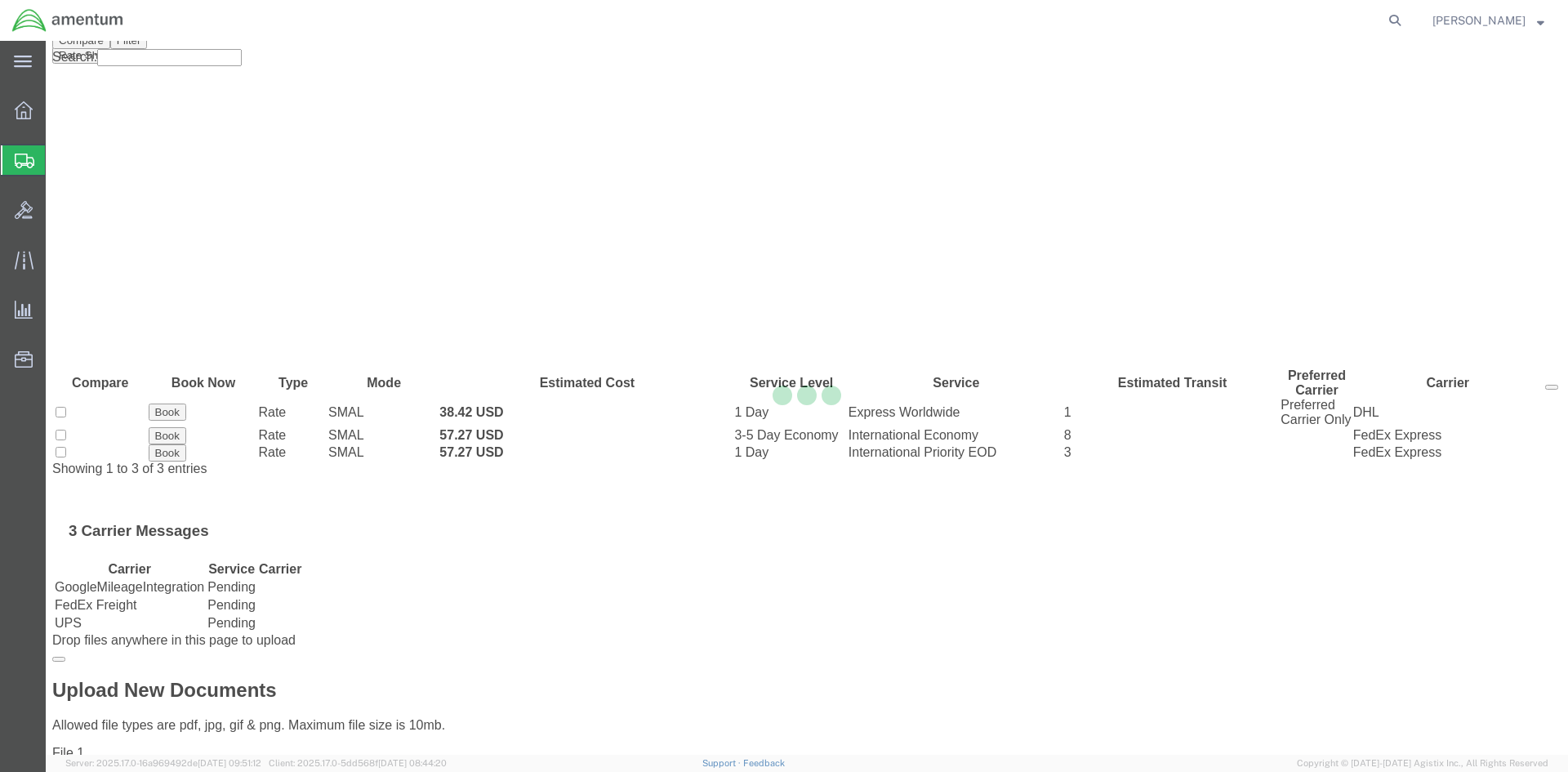
scroll to position [0, 0]
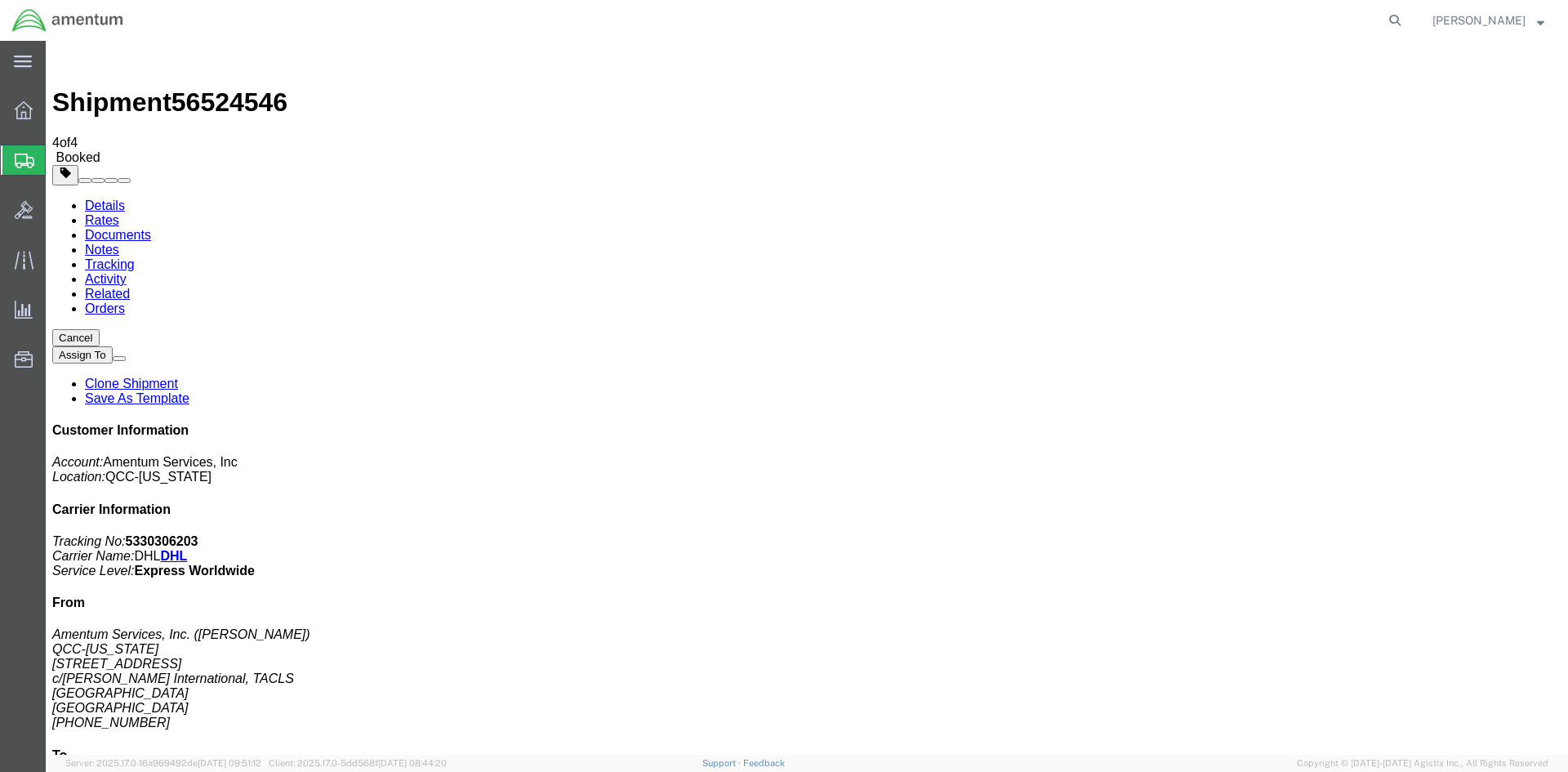
click at [57, 106] on span "Overview" at bounding box center [51, 110] width 12 height 32
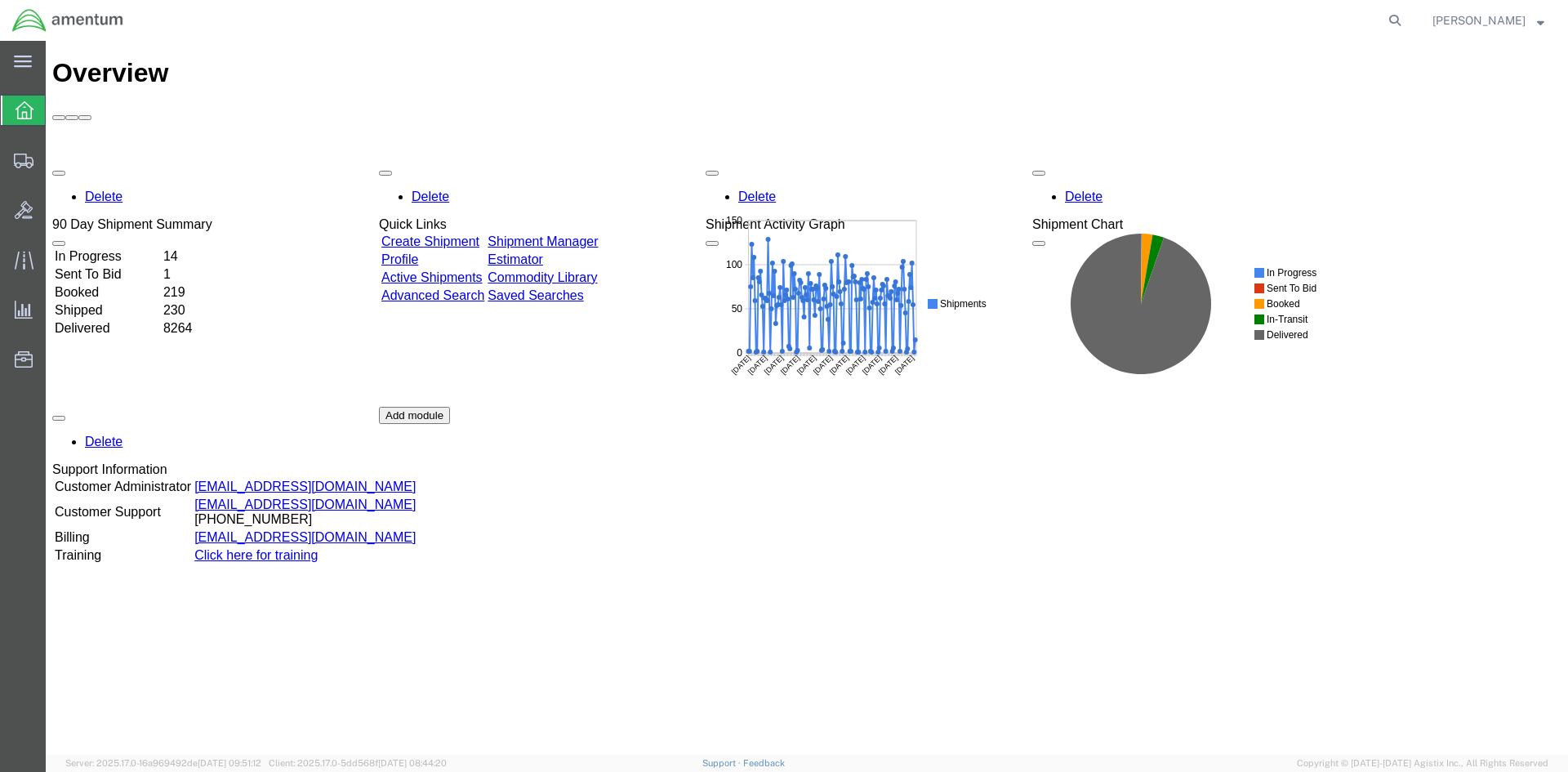
click at [571, 234] on link "Shipment Manager" at bounding box center [542, 241] width 110 height 14
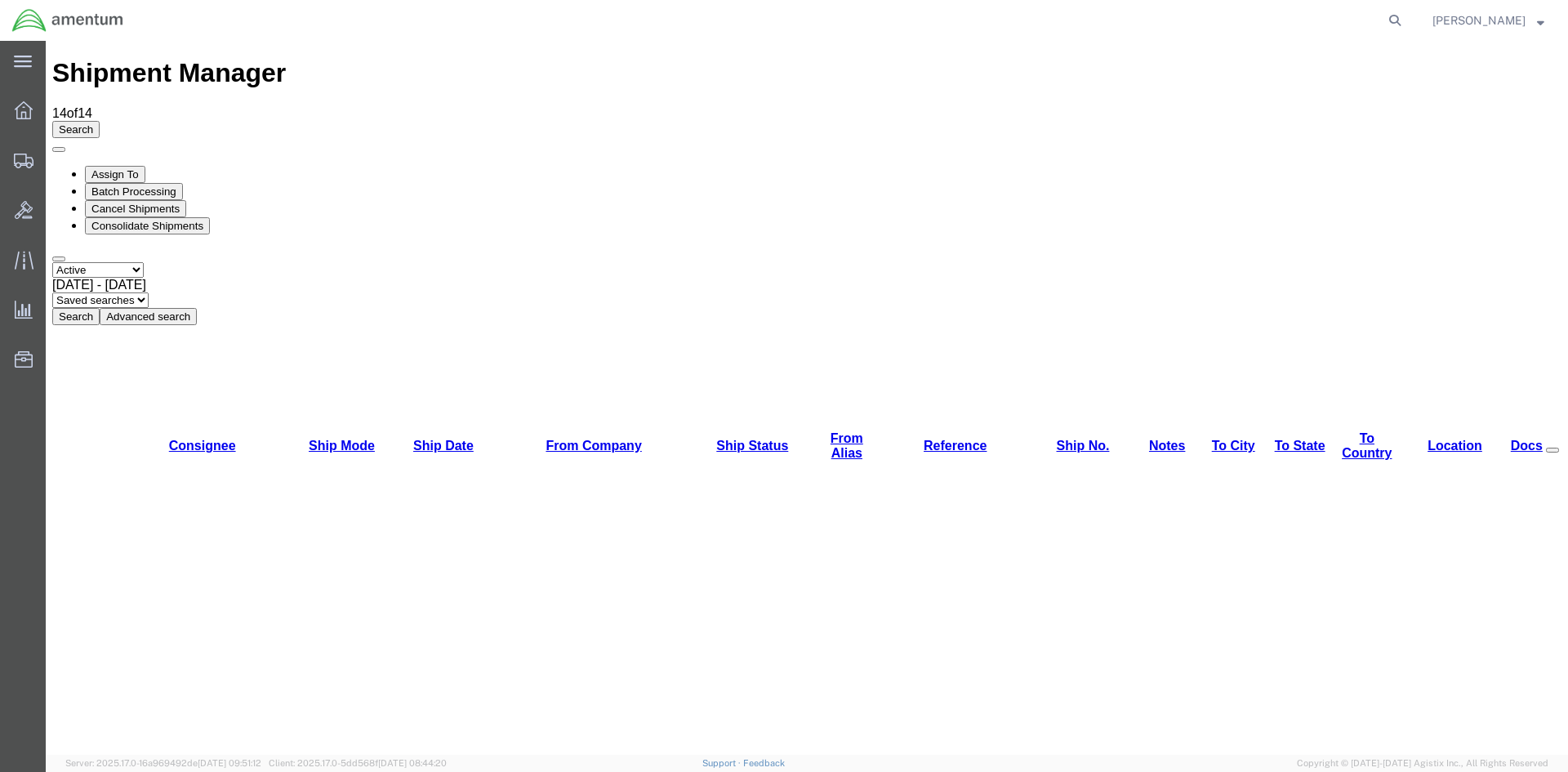
click at [100, 308] on button "Search" at bounding box center [76, 316] width 47 height 17
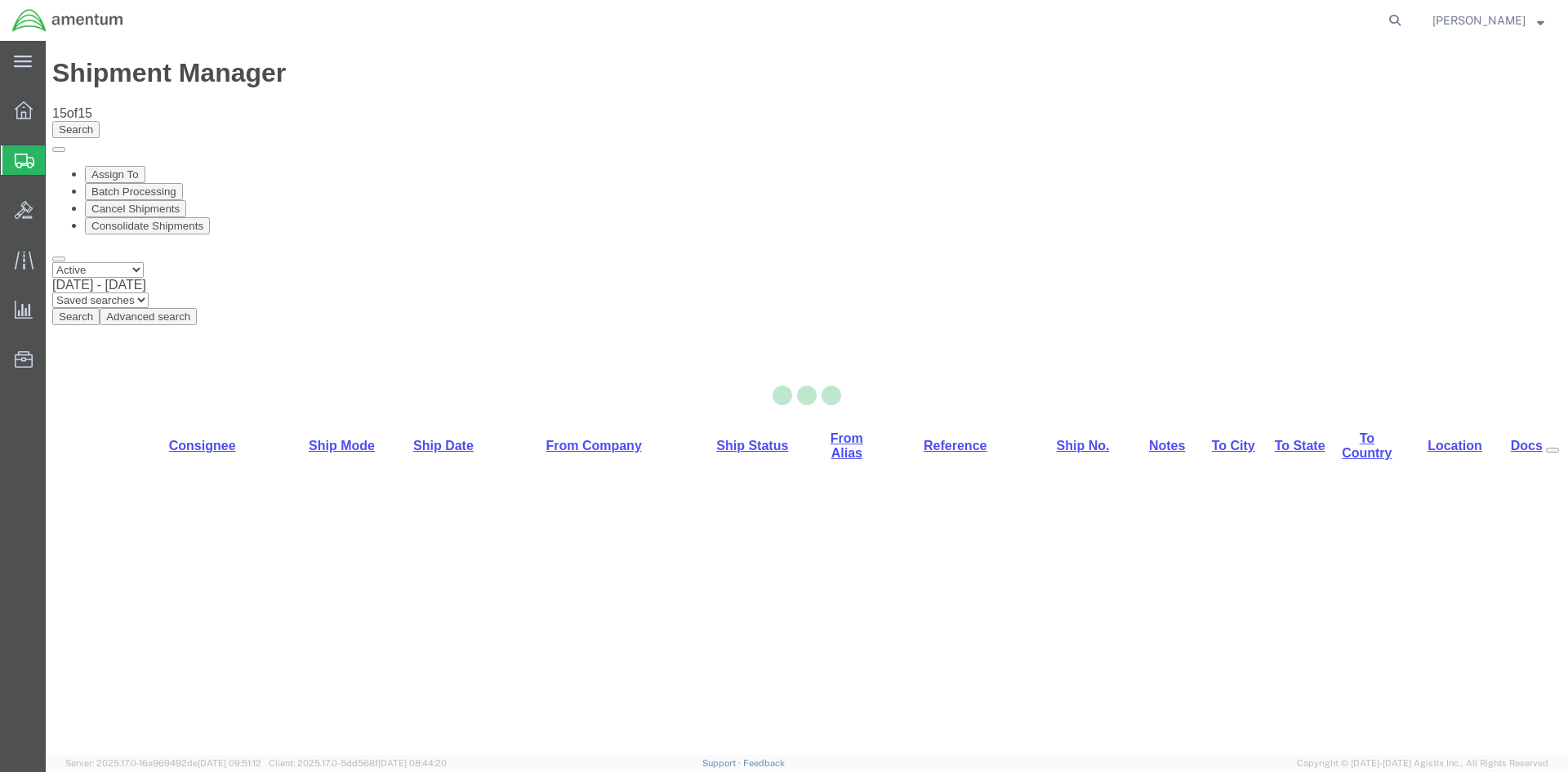
select select "42668"
select select "42711"
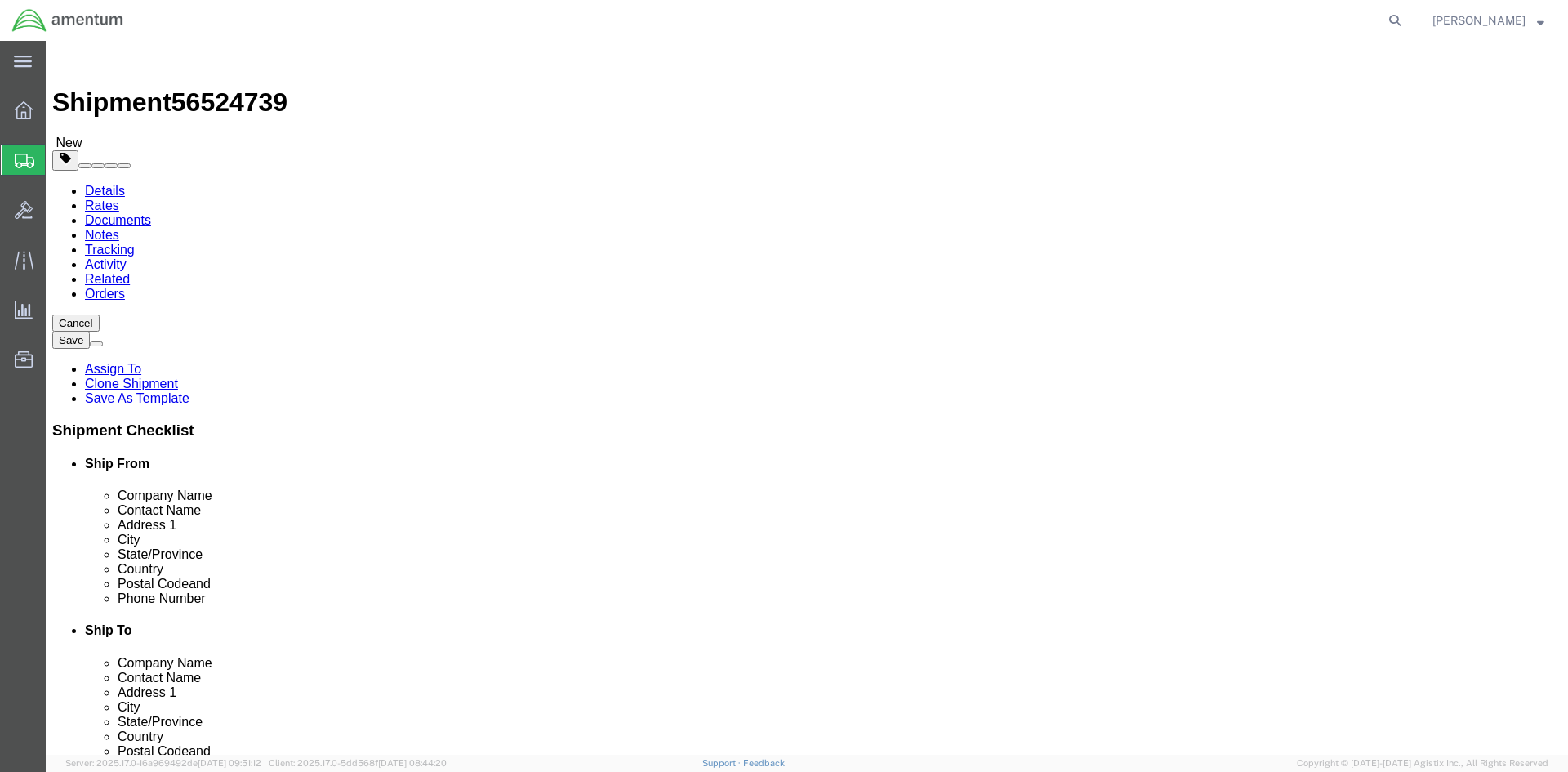
click button "Rate Shipment"
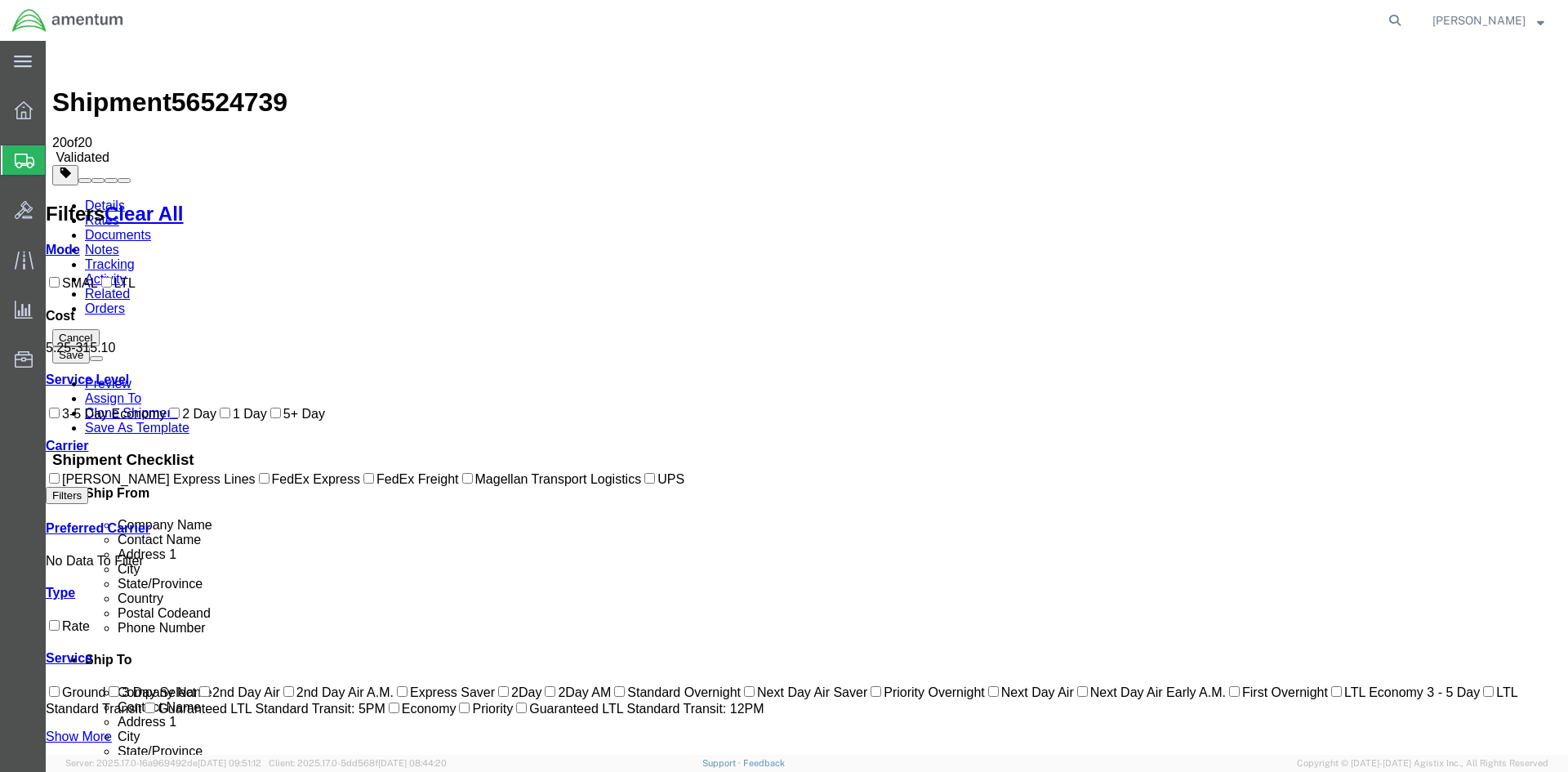
drag, startPoint x: 319, startPoint y: 226, endPoint x: 311, endPoint y: 241, distance: 17.0
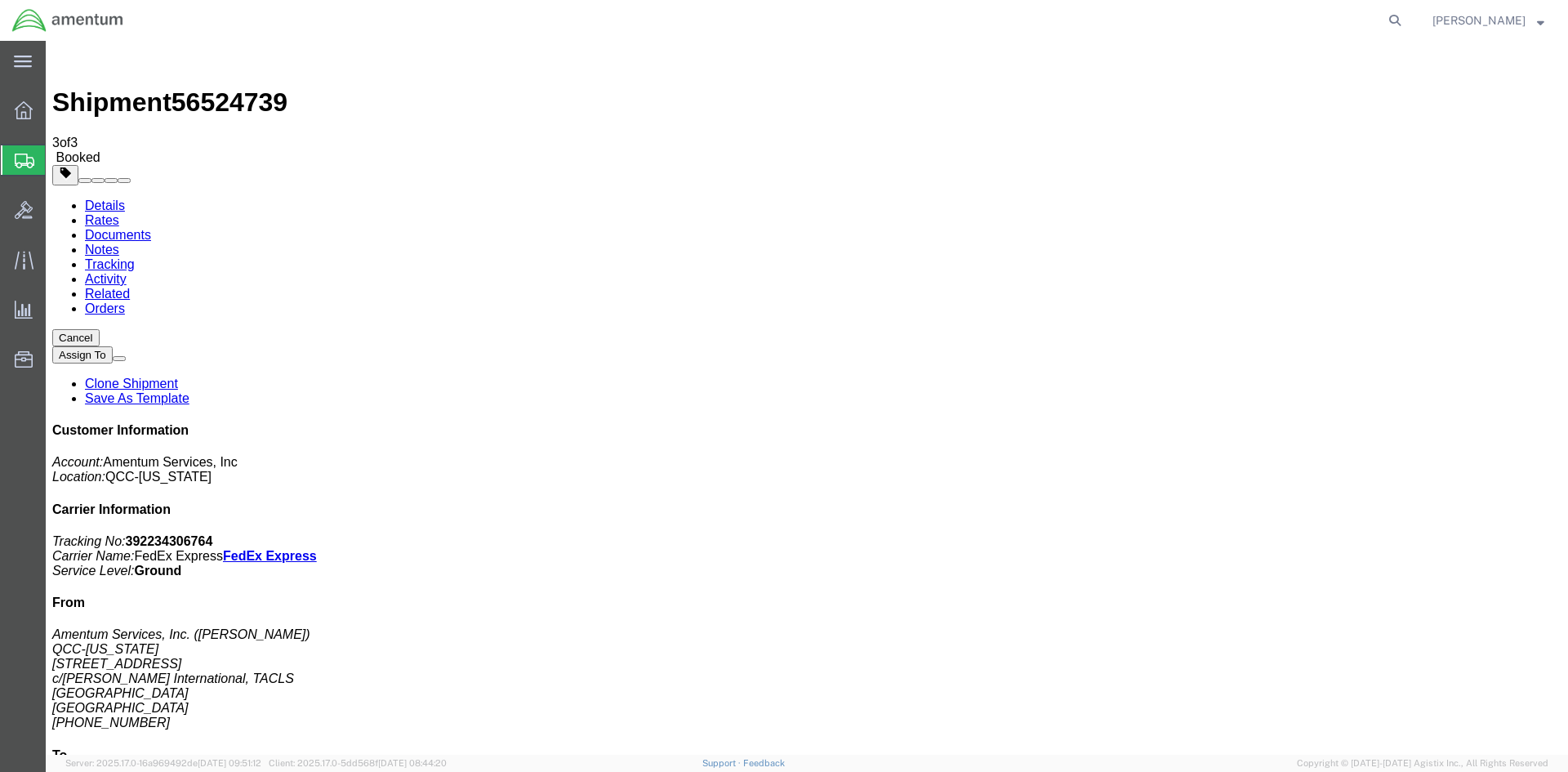
drag, startPoint x: 580, startPoint y: 289, endPoint x: 655, endPoint y: 283, distance: 75.2
copy td "392234306764"
click at [57, 98] on span "Overview" at bounding box center [51, 110] width 12 height 32
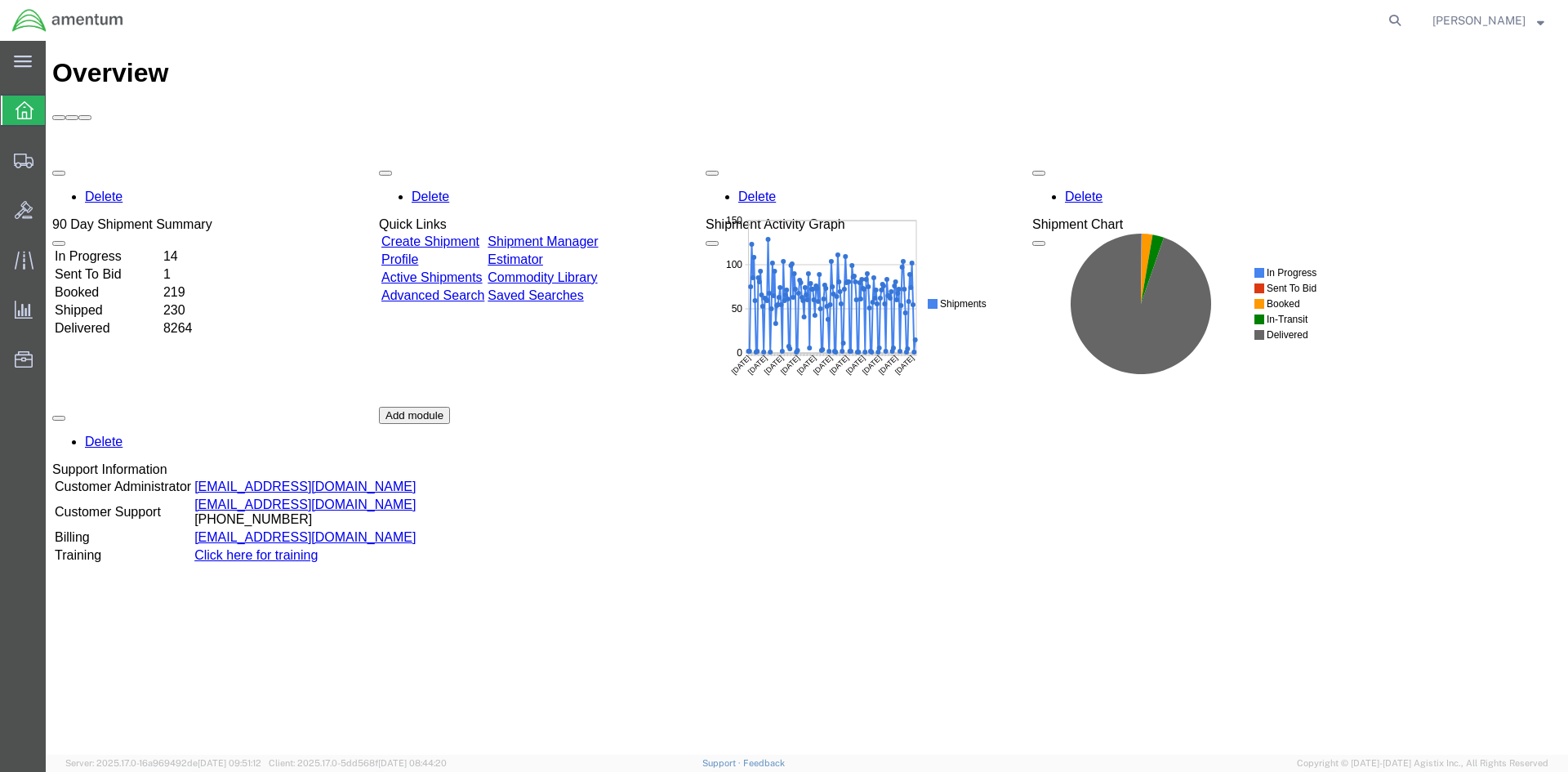
click at [599, 233] on td "Shipment Manager" at bounding box center [542, 242] width 112 height 17
click at [598, 234] on link "Shipment Manager" at bounding box center [542, 241] width 110 height 14
